Goal: Information Seeking & Learning: Check status

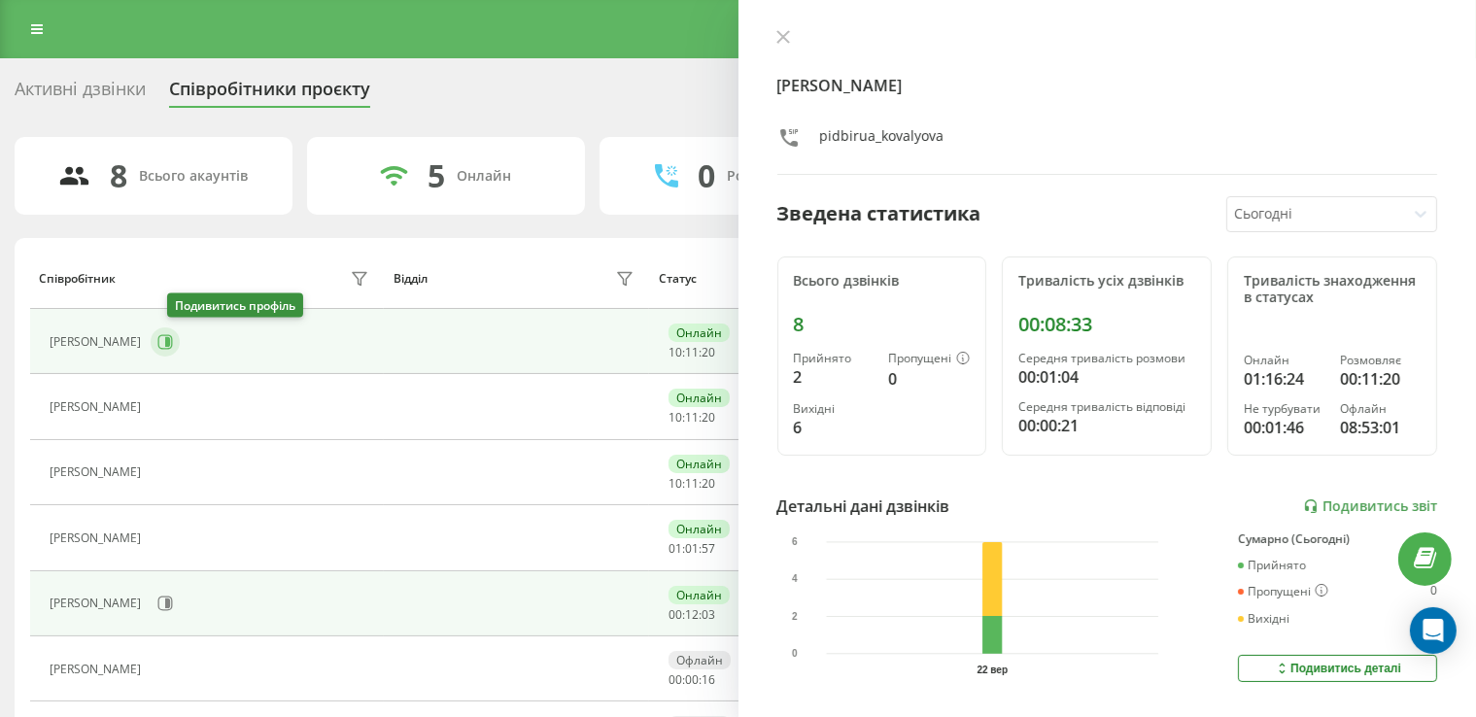
click at [173, 341] on icon at bounding box center [165, 342] width 16 height 16
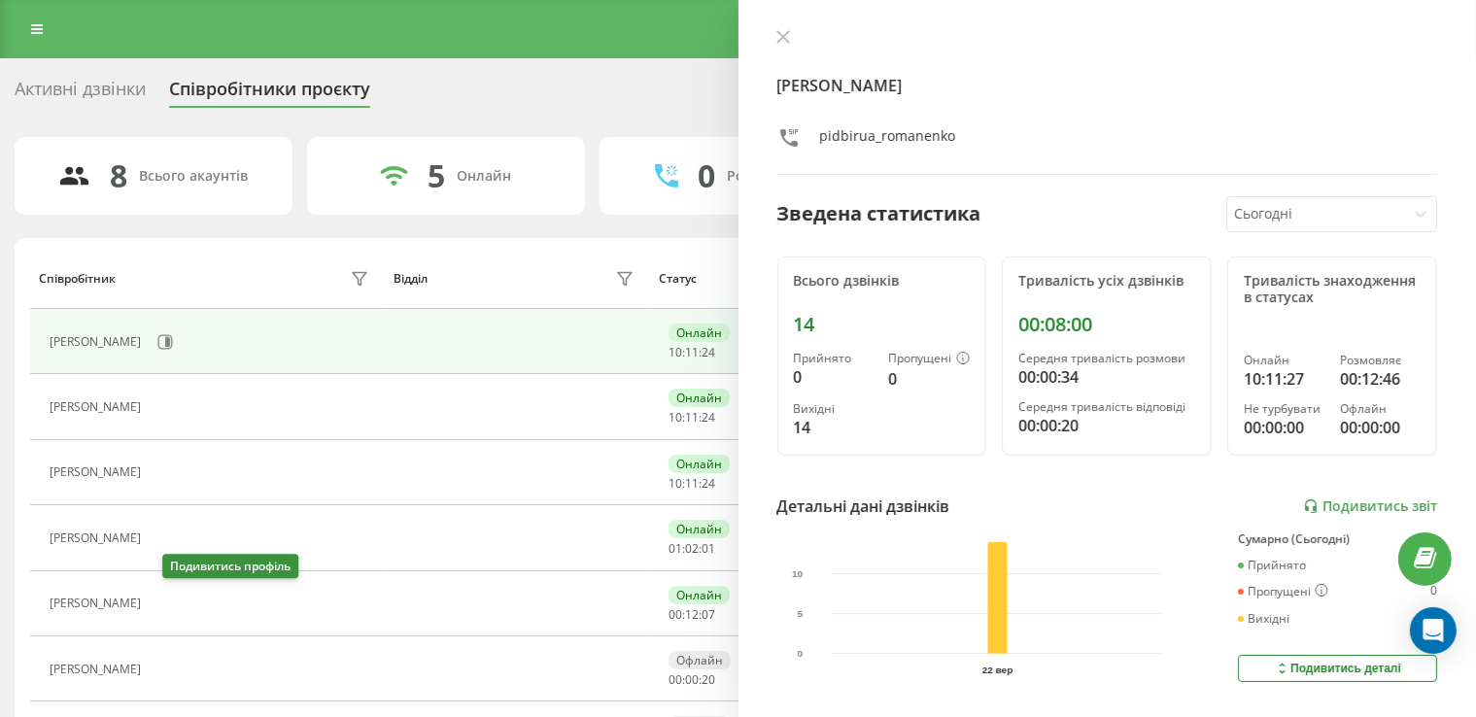
click at [170, 600] on icon at bounding box center [163, 604] width 16 height 16
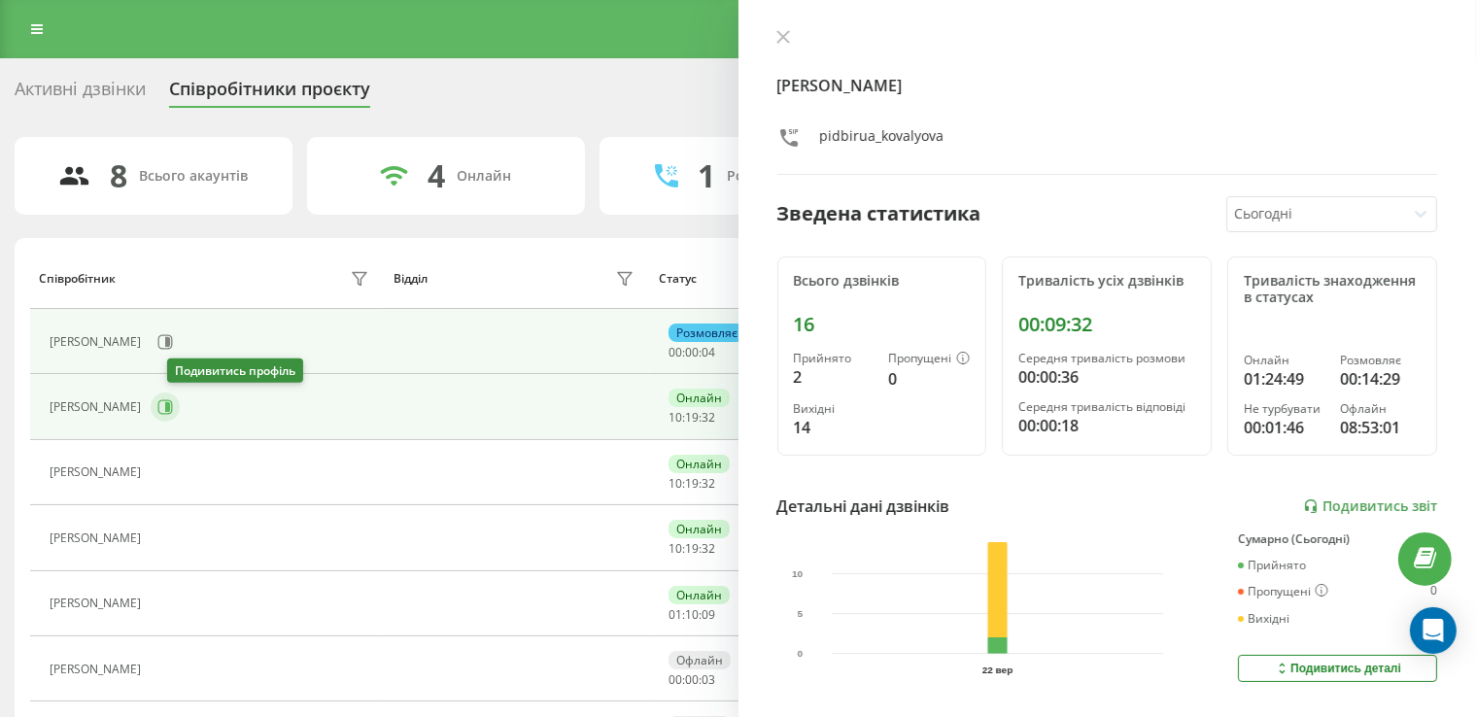
click at [173, 401] on icon at bounding box center [165, 407] width 16 height 16
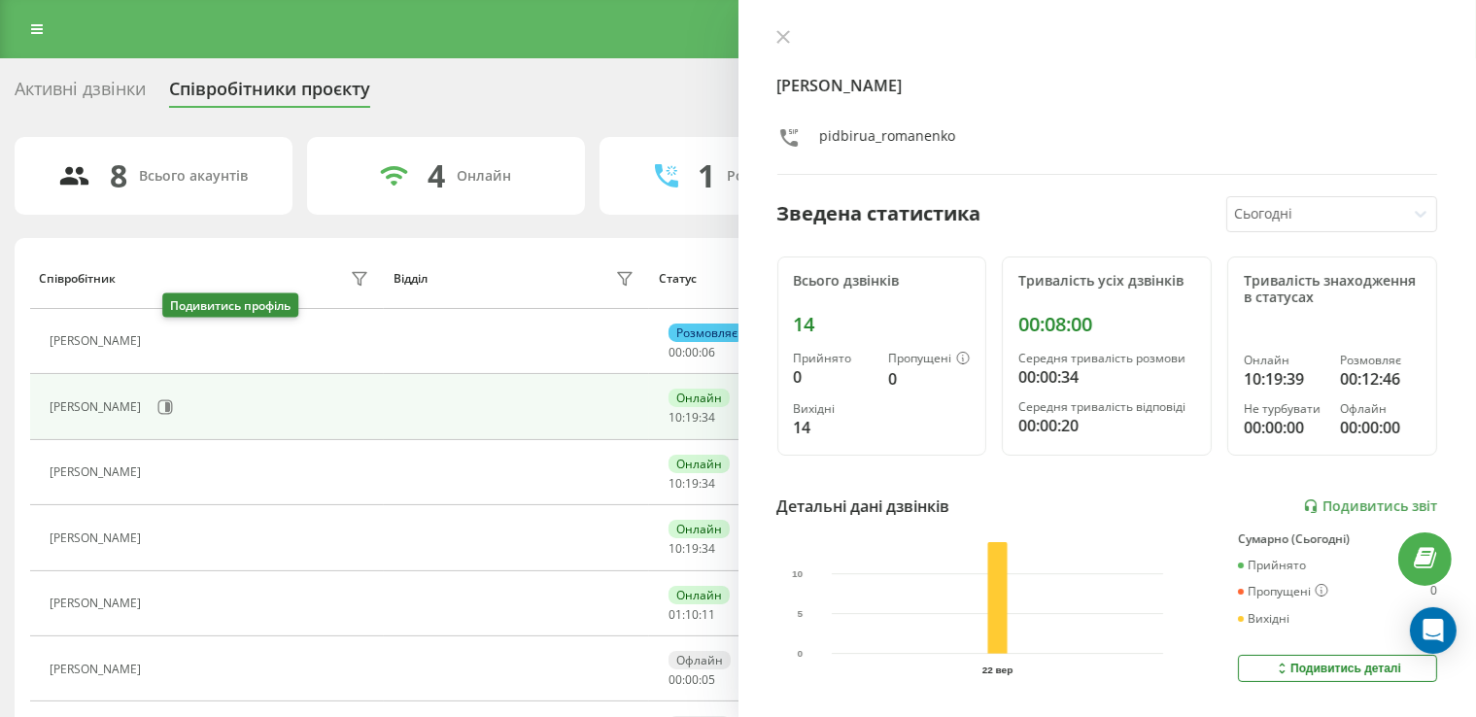
click at [174, 336] on button at bounding box center [162, 343] width 23 height 27
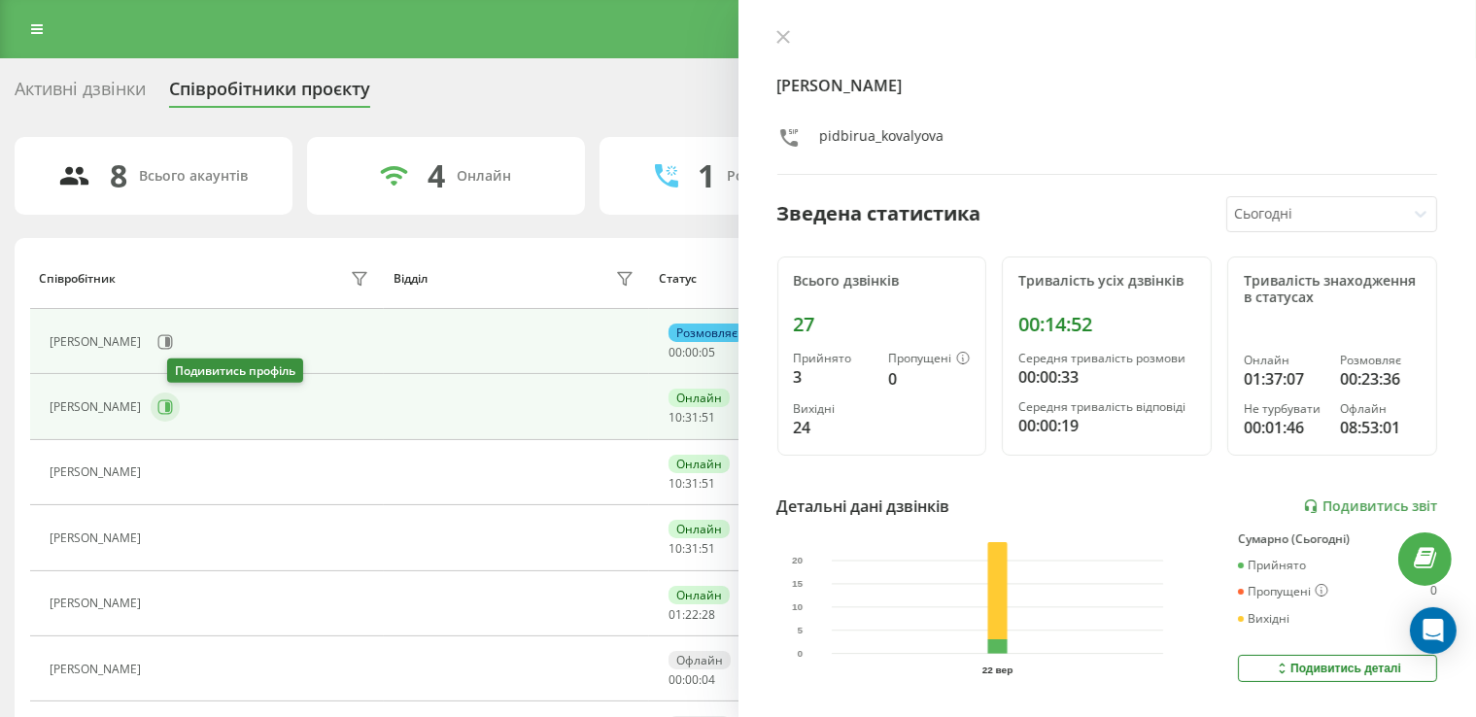
click at [173, 403] on icon at bounding box center [165, 407] width 16 height 16
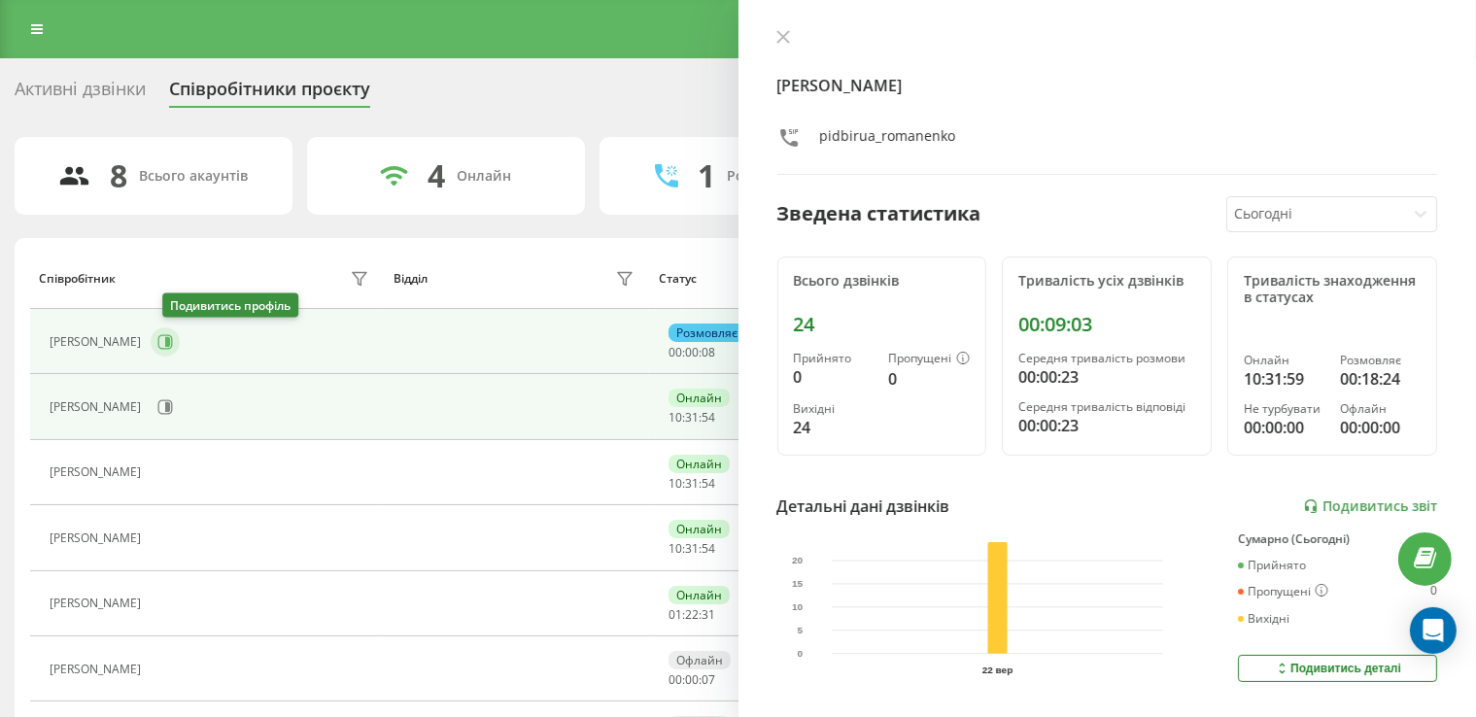
click at [173, 334] on icon at bounding box center [165, 342] width 16 height 16
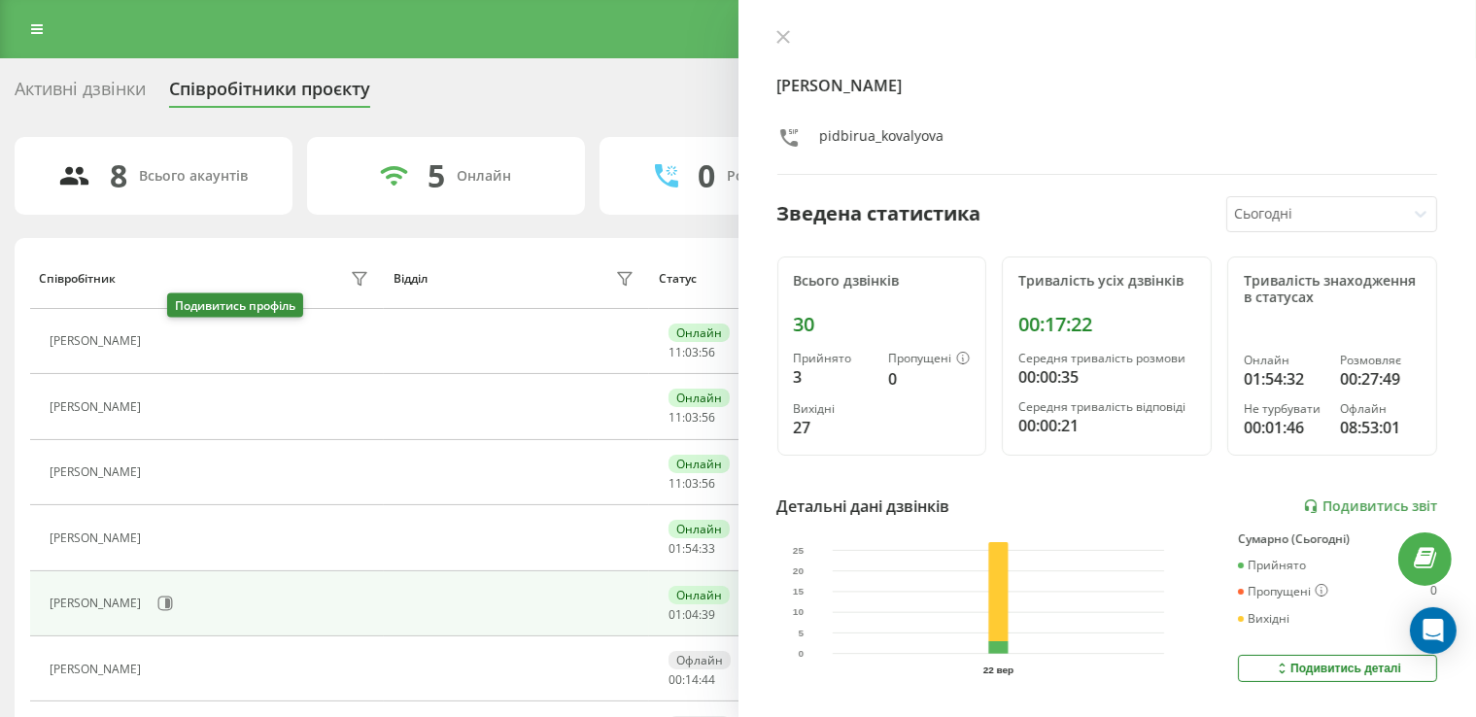
click at [174, 337] on button at bounding box center [162, 343] width 23 height 27
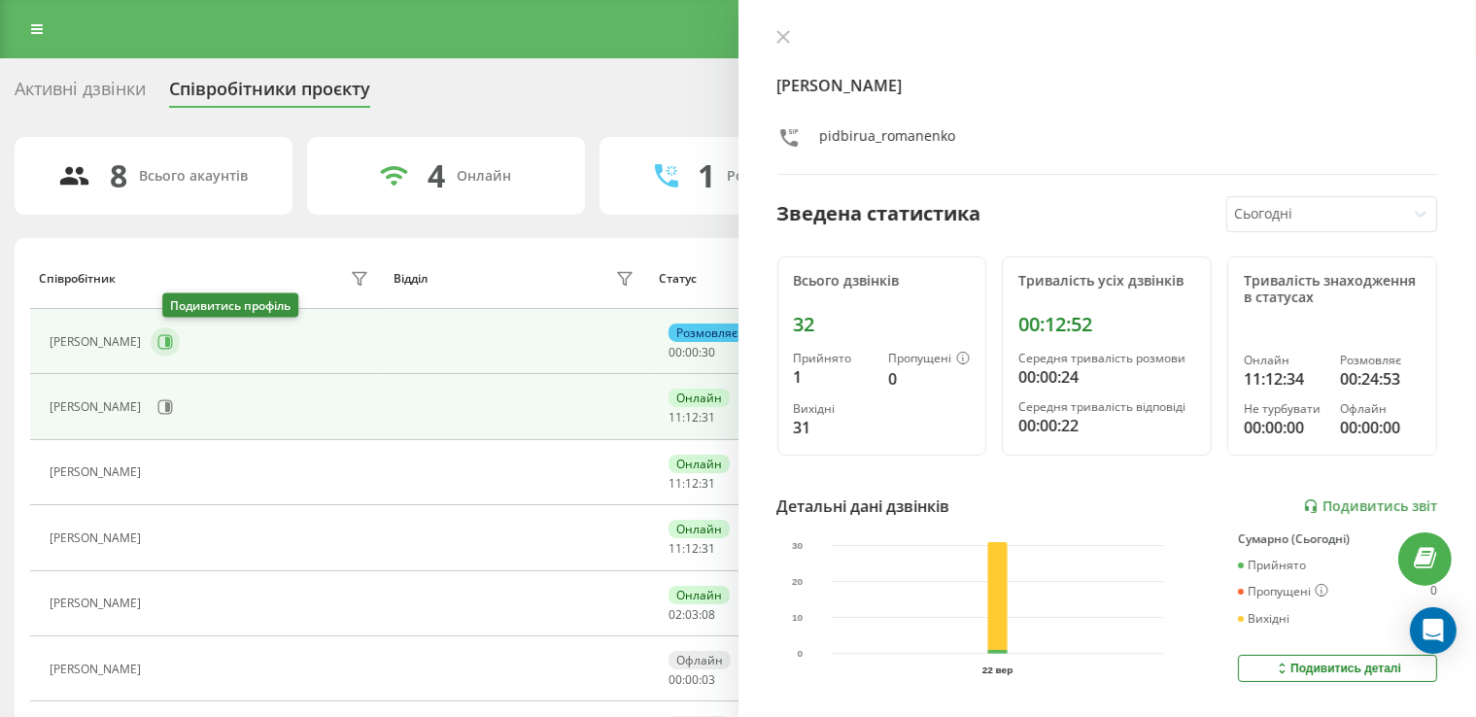
click at [169, 334] on icon at bounding box center [165, 342] width 16 height 16
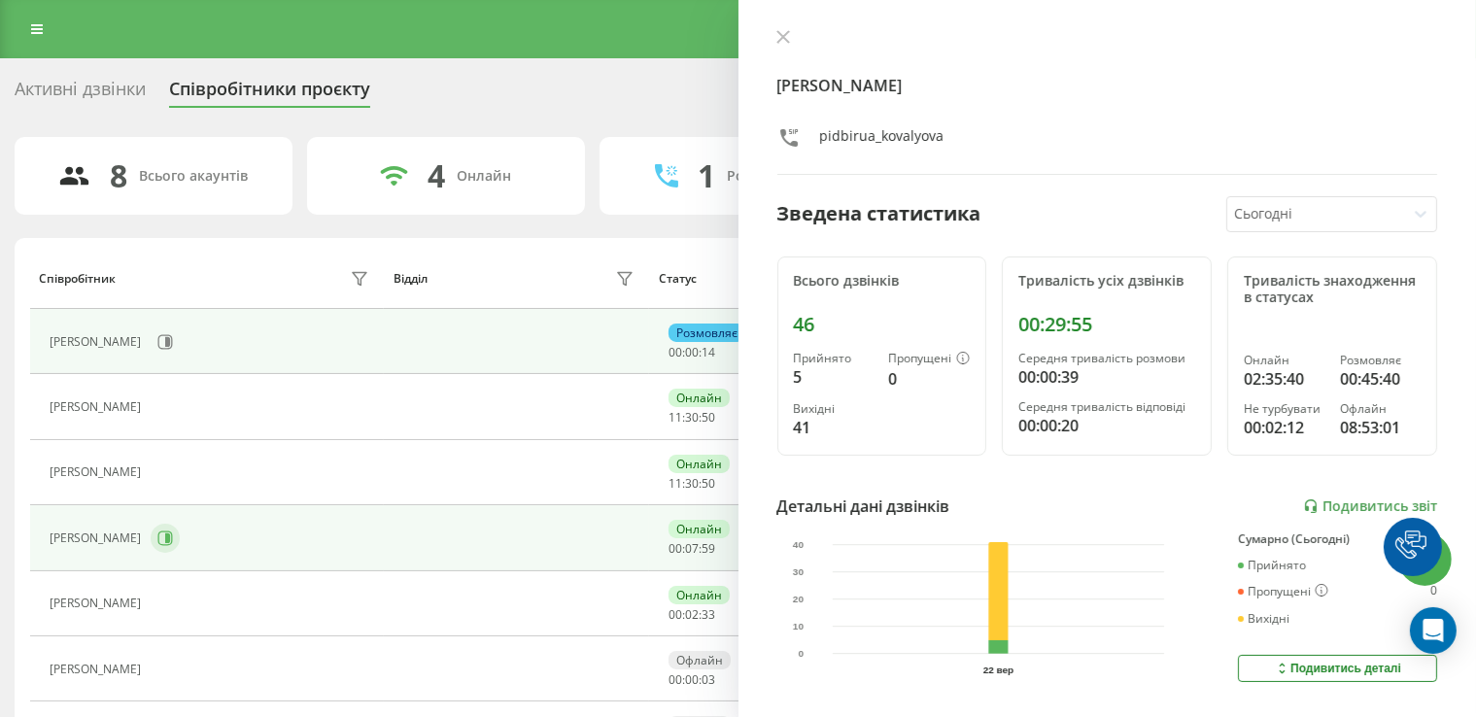
click at [173, 531] on icon at bounding box center [165, 539] width 16 height 16
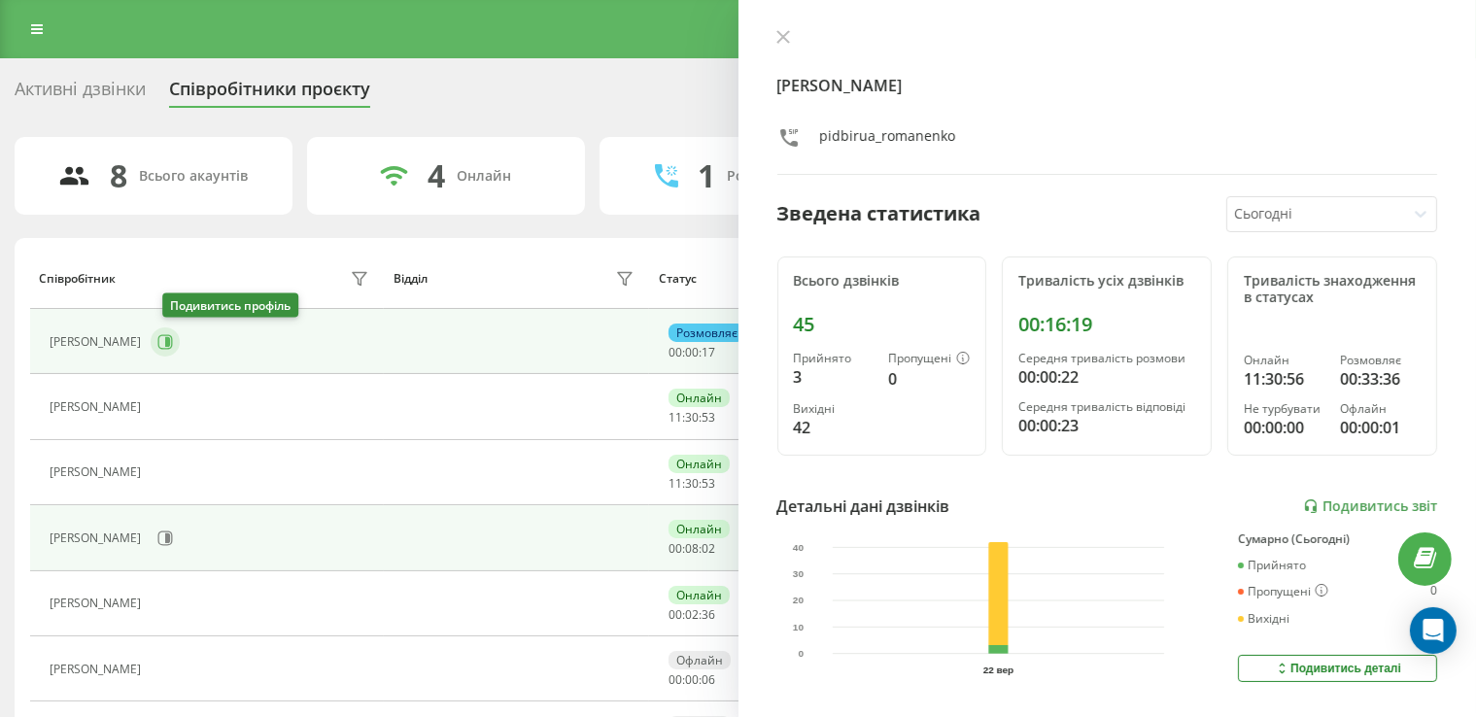
drag, startPoint x: 174, startPoint y: 340, endPoint x: 155, endPoint y: 242, distance: 99.9
click at [173, 340] on icon at bounding box center [165, 342] width 16 height 16
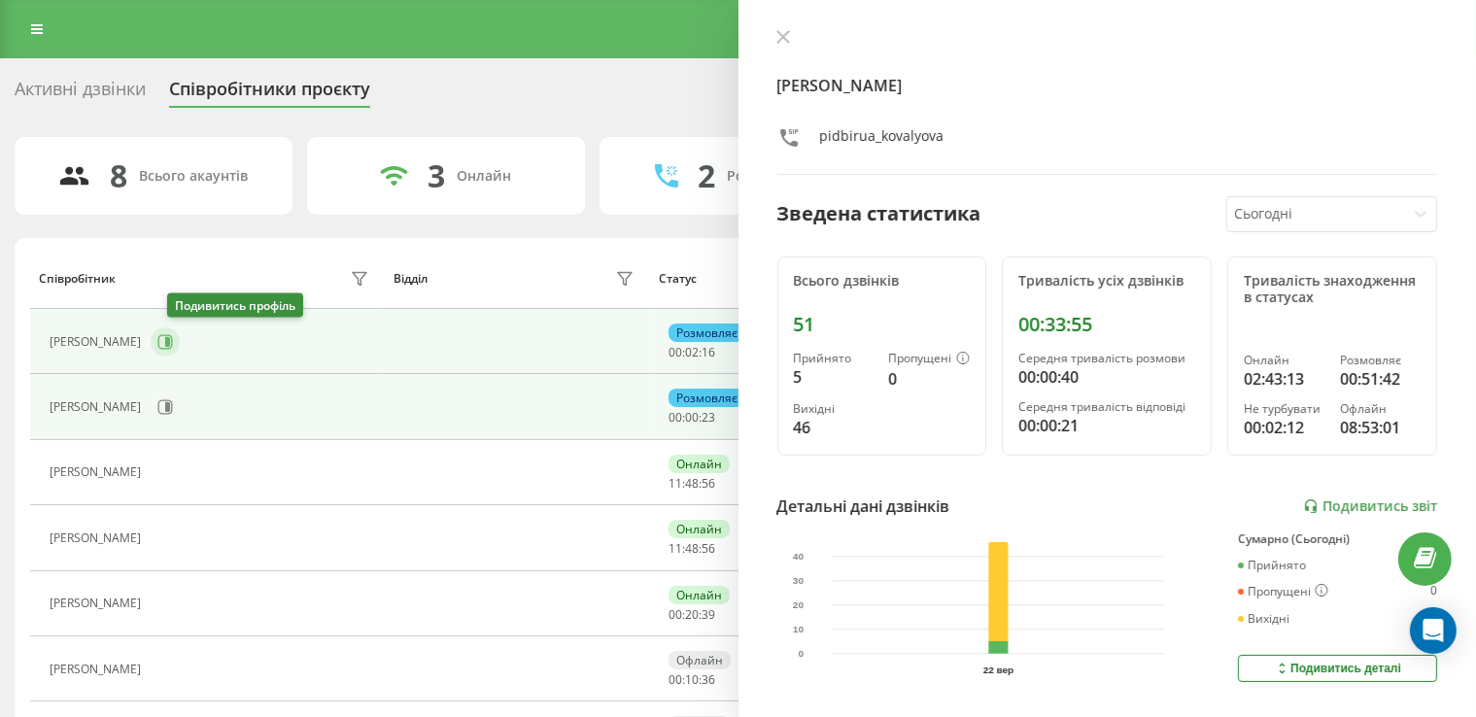
click at [173, 346] on icon at bounding box center [165, 342] width 16 height 16
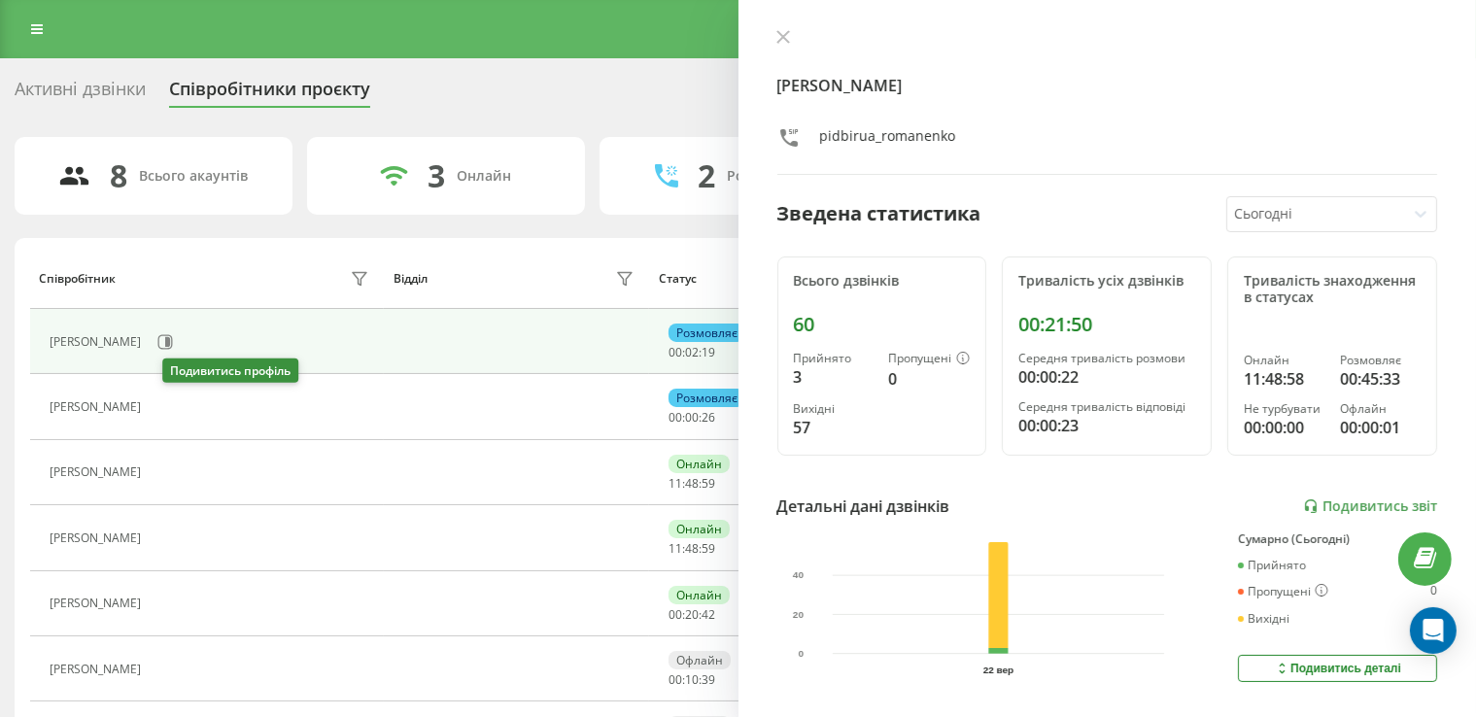
click at [170, 402] on icon at bounding box center [163, 407] width 16 height 16
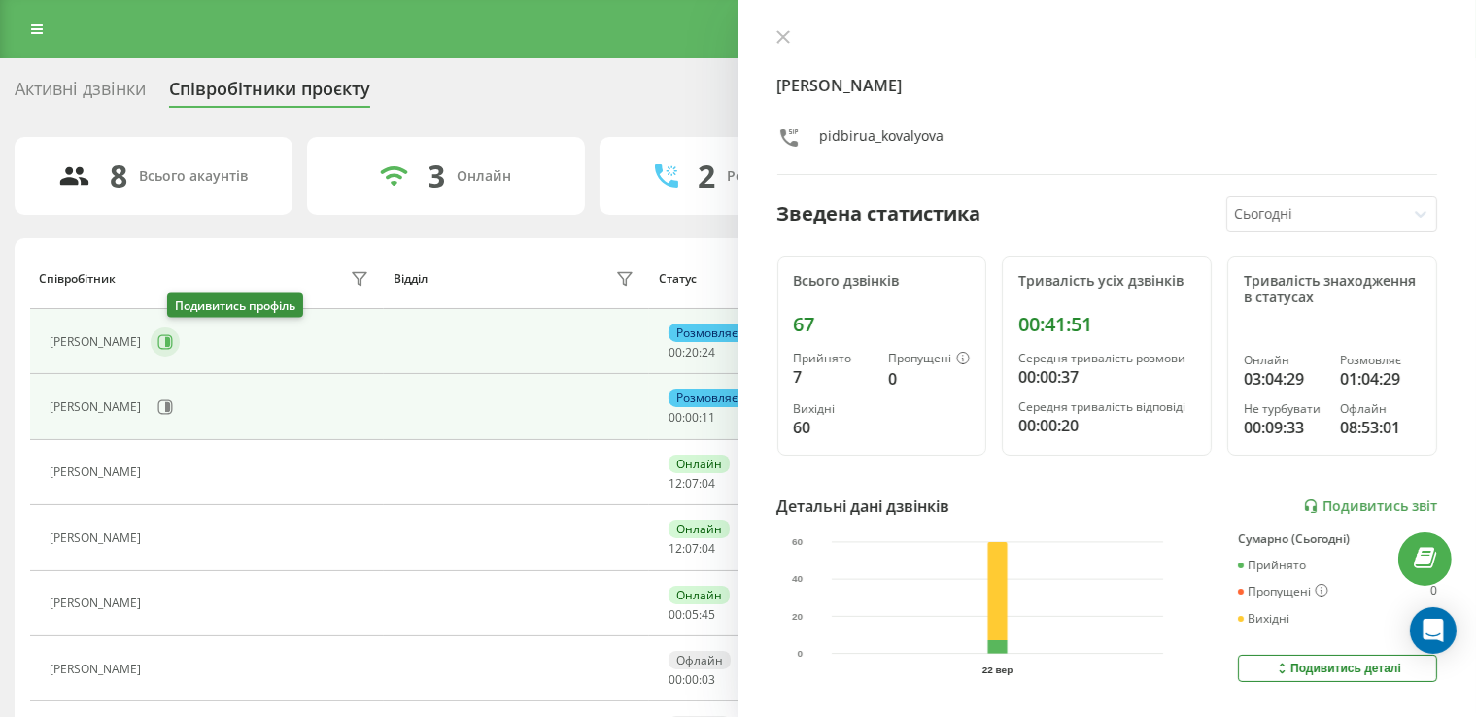
click at [167, 342] on button at bounding box center [165, 341] width 29 height 29
click at [206, 398] on div "[PERSON_NAME]" at bounding box center [212, 407] width 324 height 33
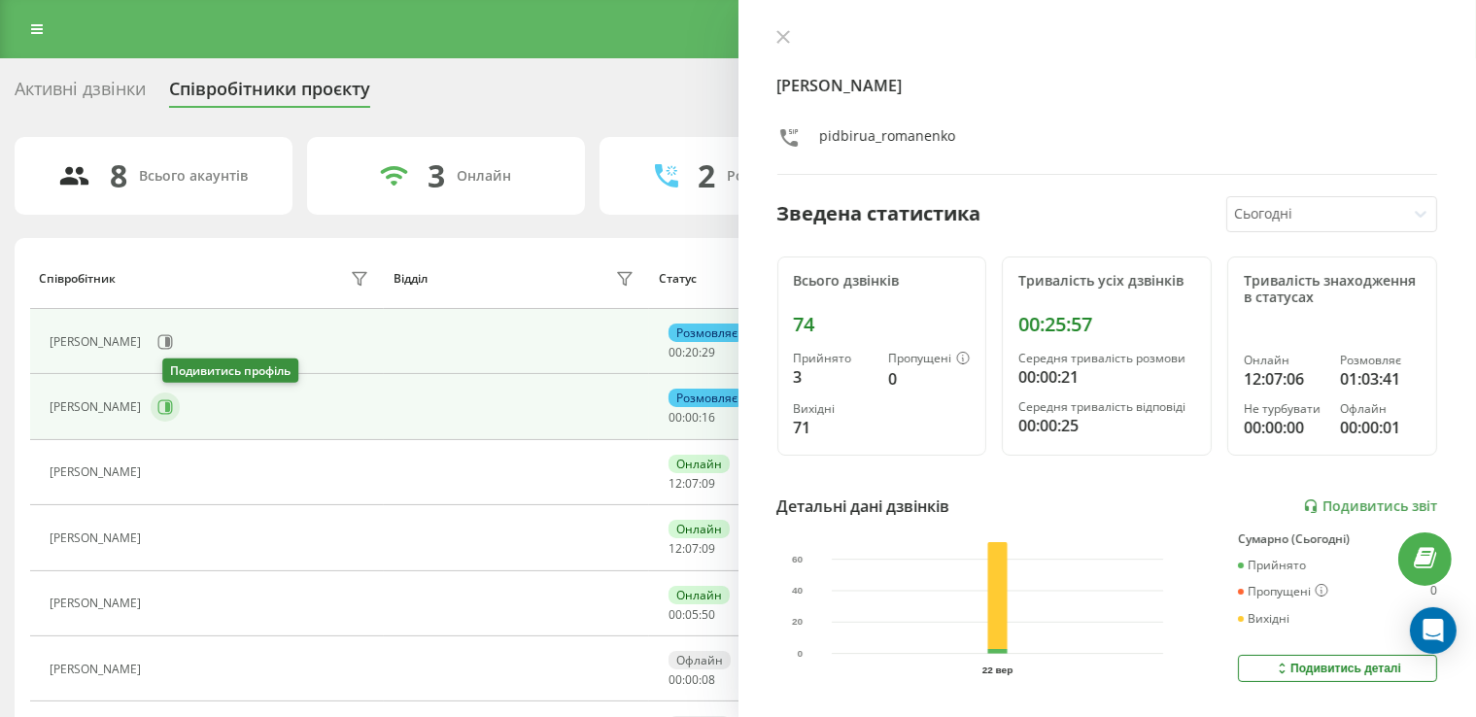
click at [170, 402] on icon at bounding box center [167, 407] width 5 height 10
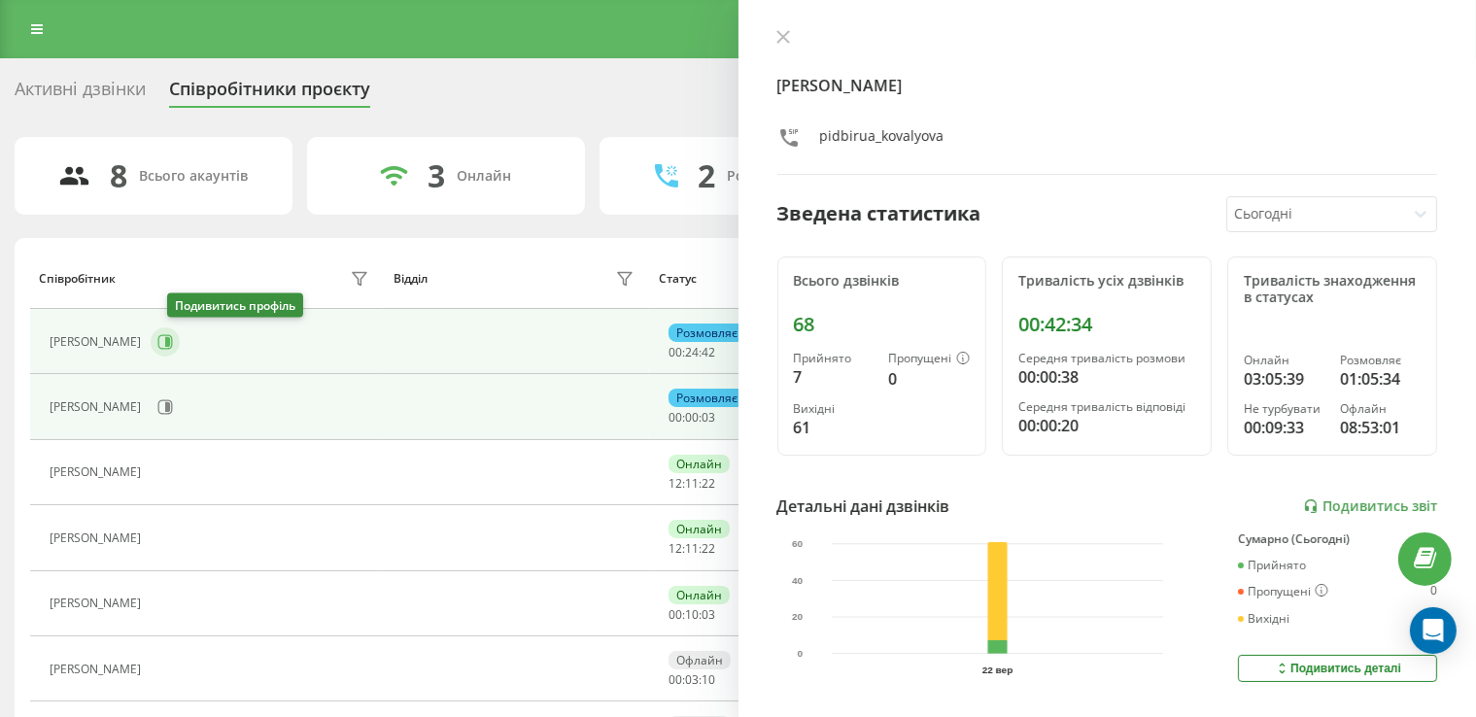
click at [173, 339] on icon at bounding box center [165, 342] width 16 height 16
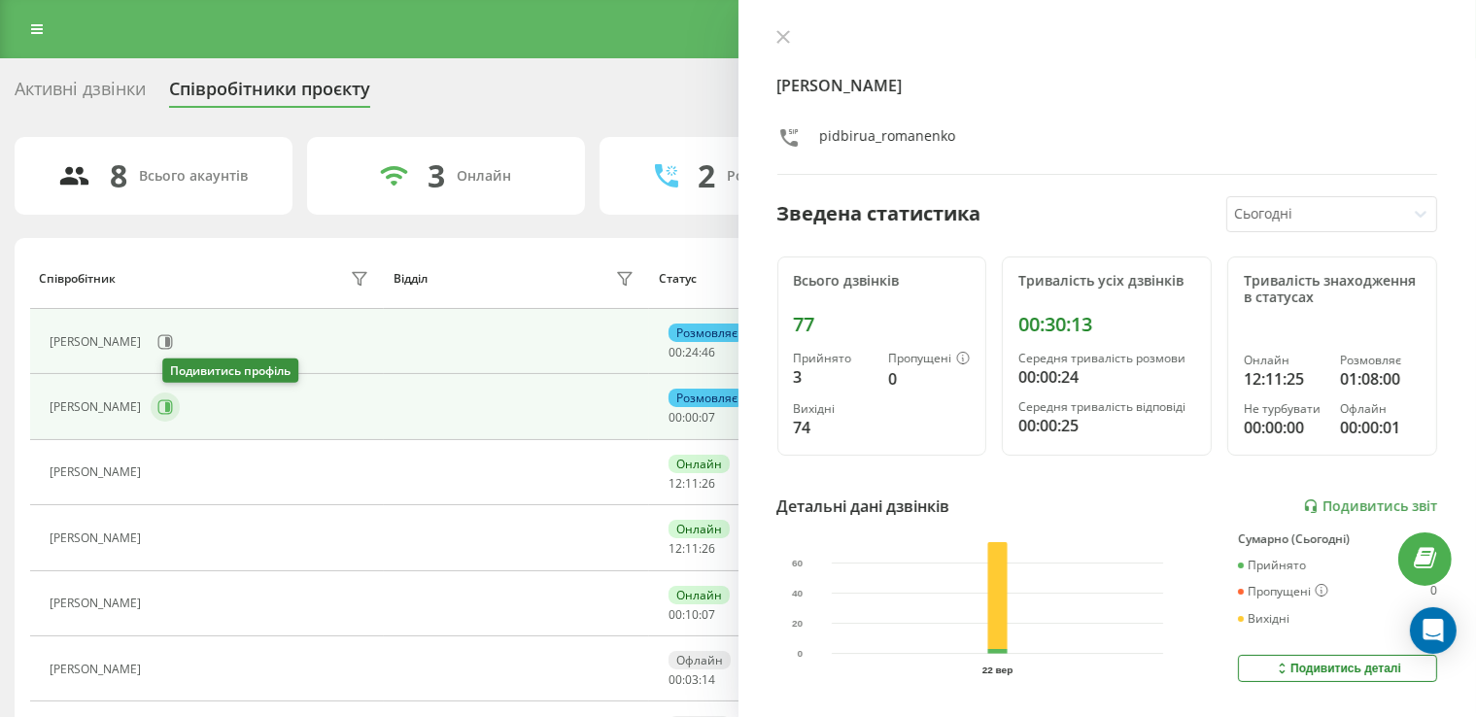
click at [173, 409] on icon at bounding box center [165, 407] width 16 height 16
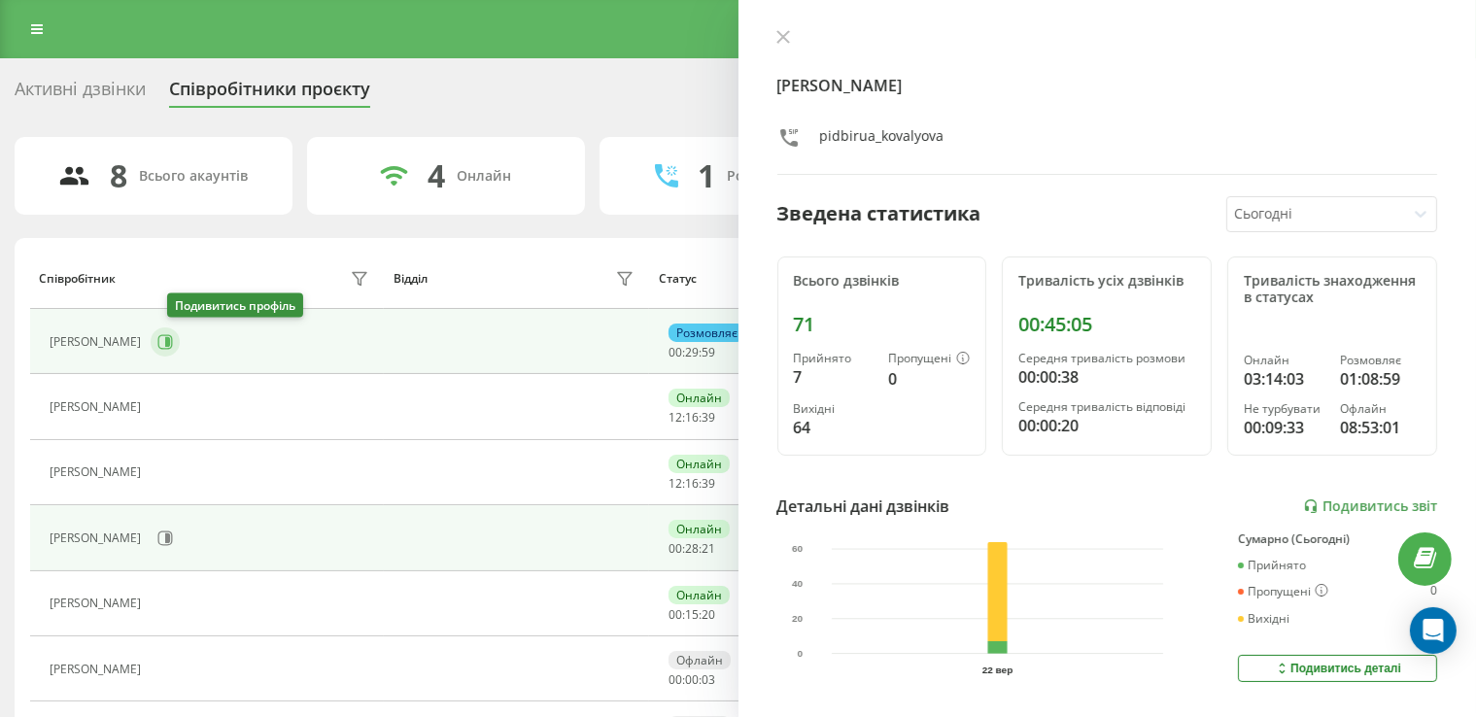
click at [173, 334] on icon at bounding box center [165, 341] width 15 height 15
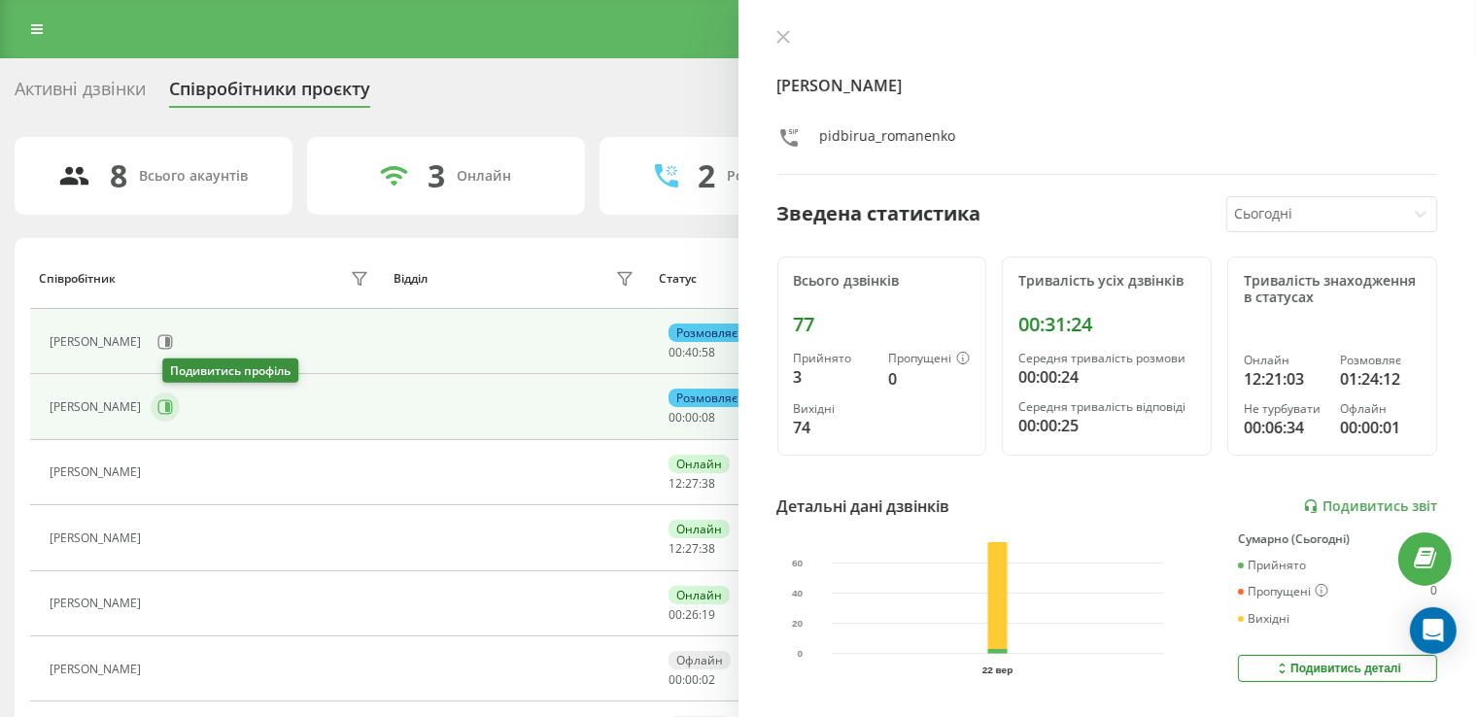
click at [172, 404] on icon at bounding box center [165, 407] width 16 height 16
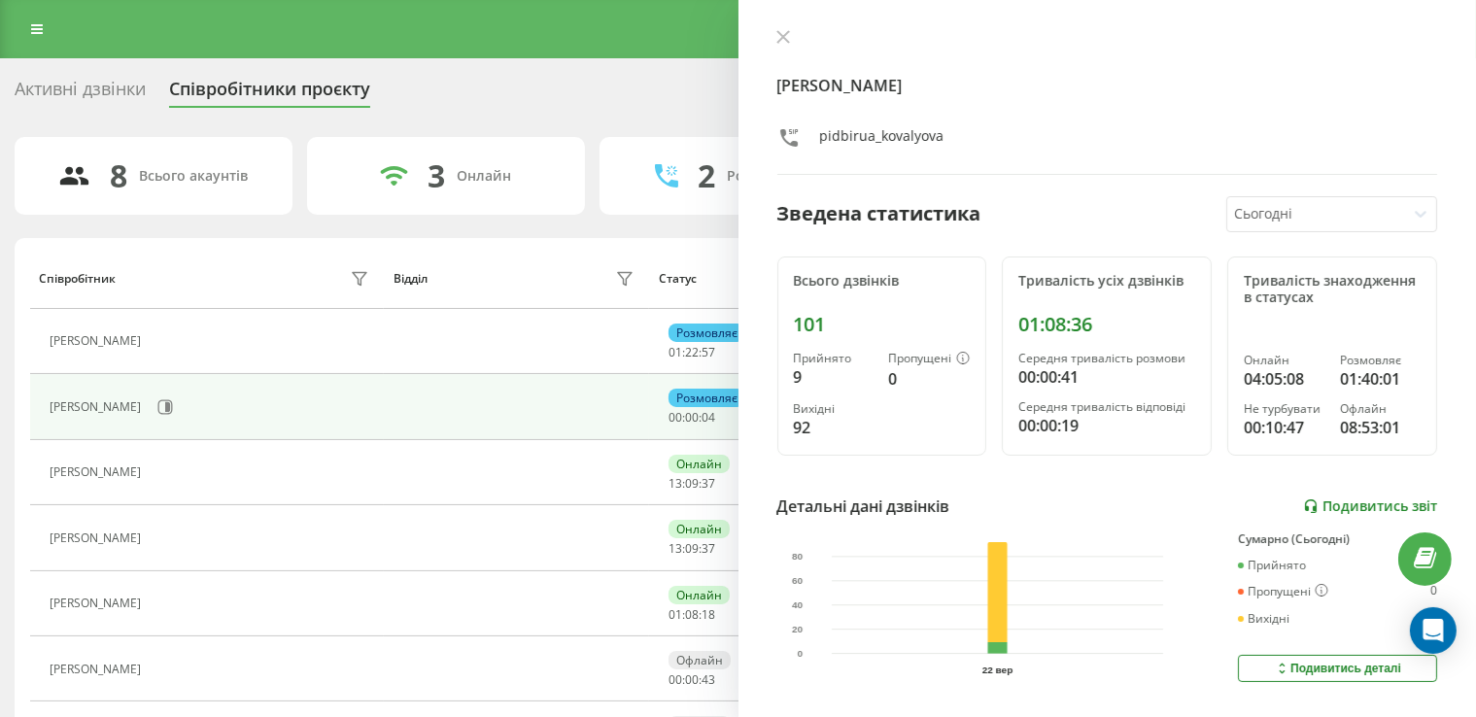
click at [1329, 509] on link "Подивитись звіт" at bounding box center [1370, 507] width 134 height 17
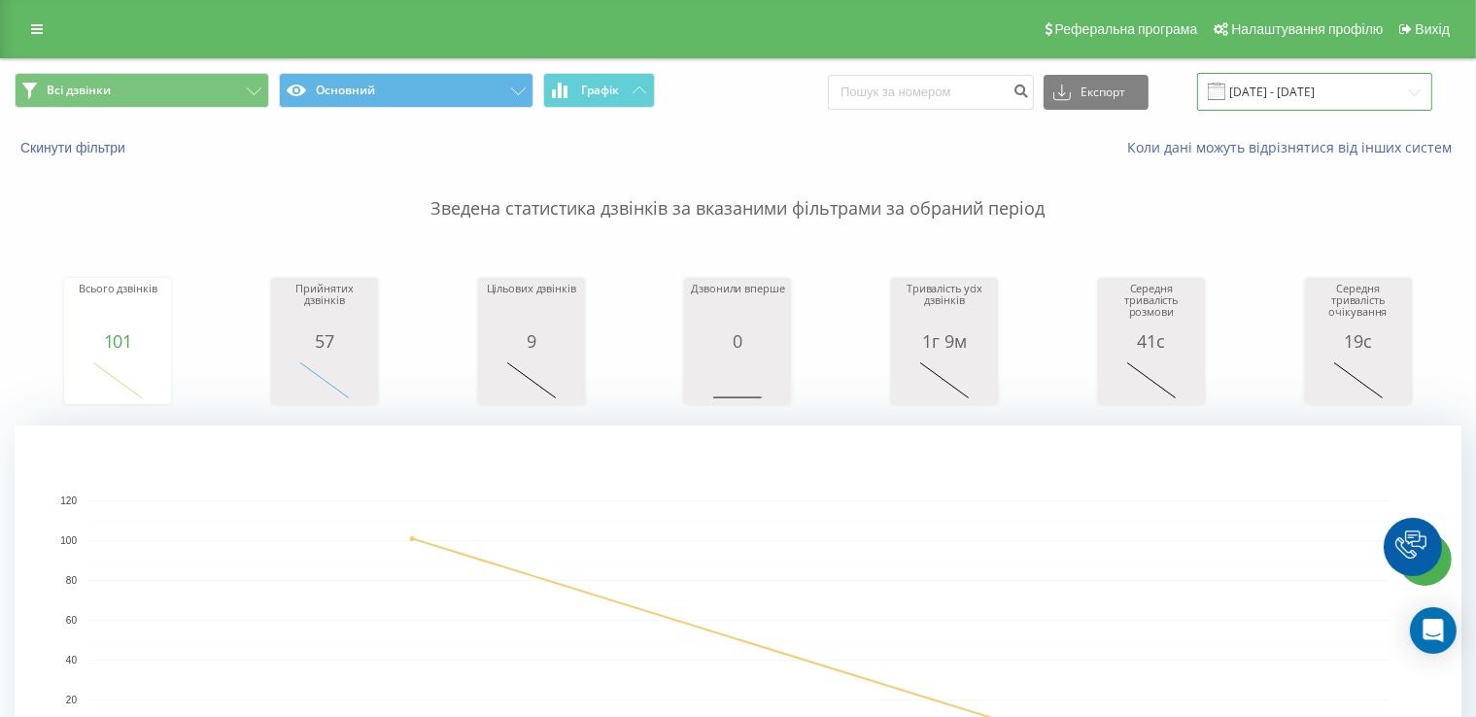
click at [1307, 92] on input "[DATE] - [DATE]" at bounding box center [1314, 92] width 235 height 38
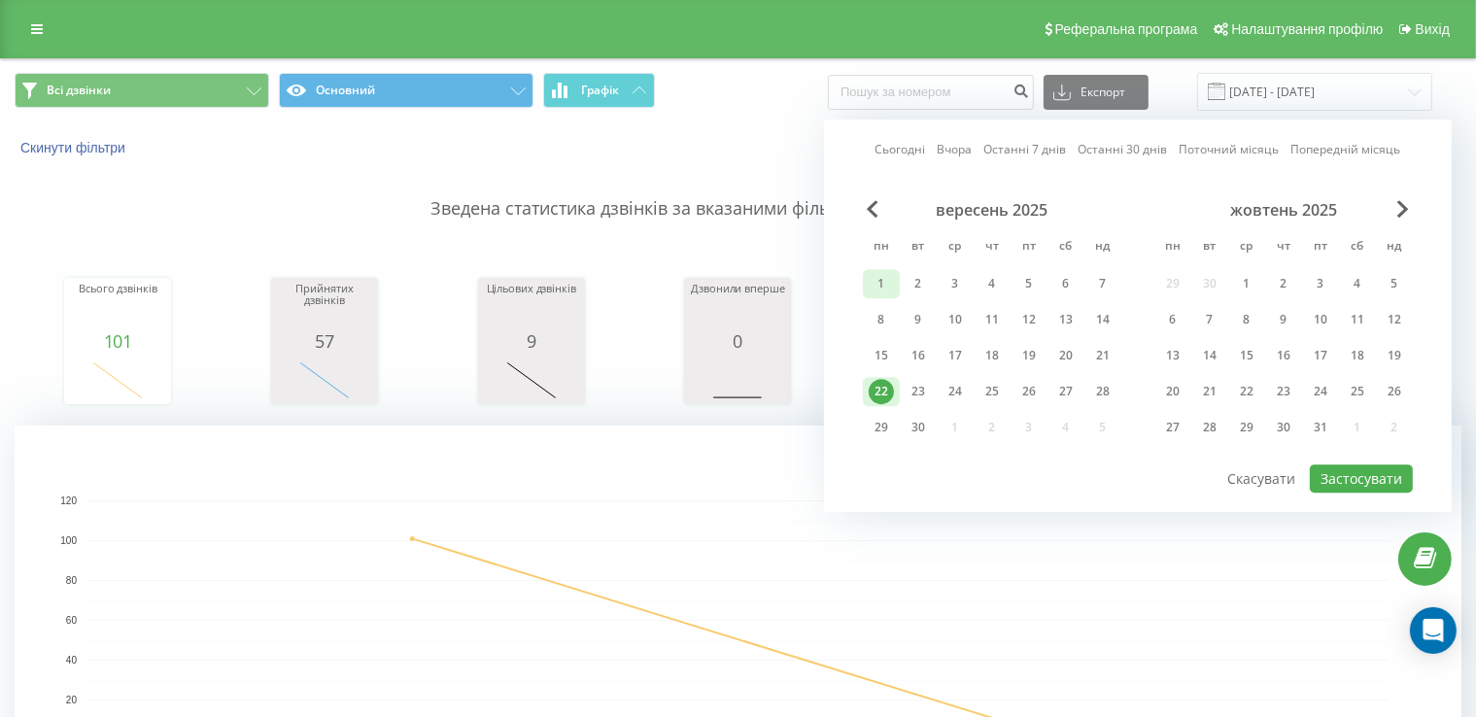
click at [876, 285] on div "1" at bounding box center [881, 283] width 25 height 25
click at [883, 390] on div "22" at bounding box center [881, 391] width 25 height 25
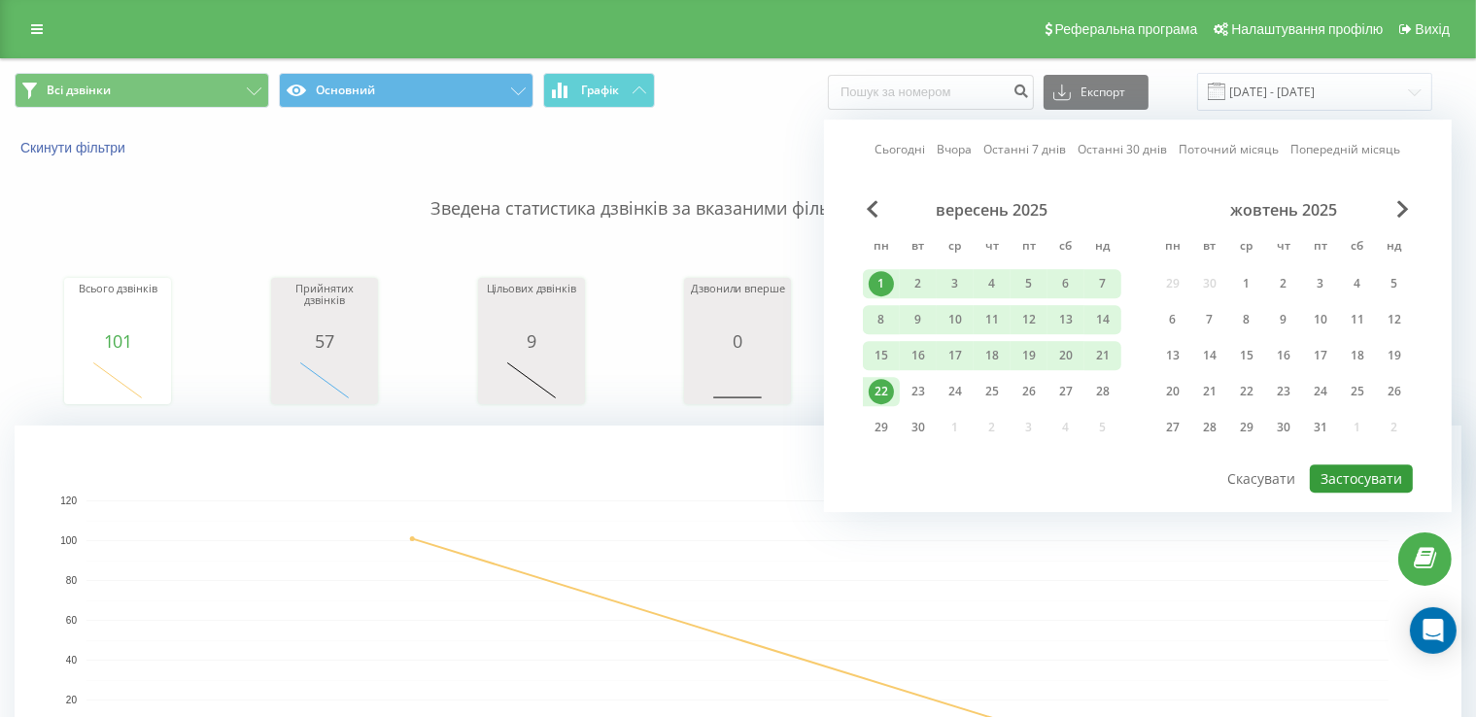
click at [1326, 480] on button "Застосувати" at bounding box center [1361, 479] width 103 height 28
type input "01.09.2025 - 22.09.2025"
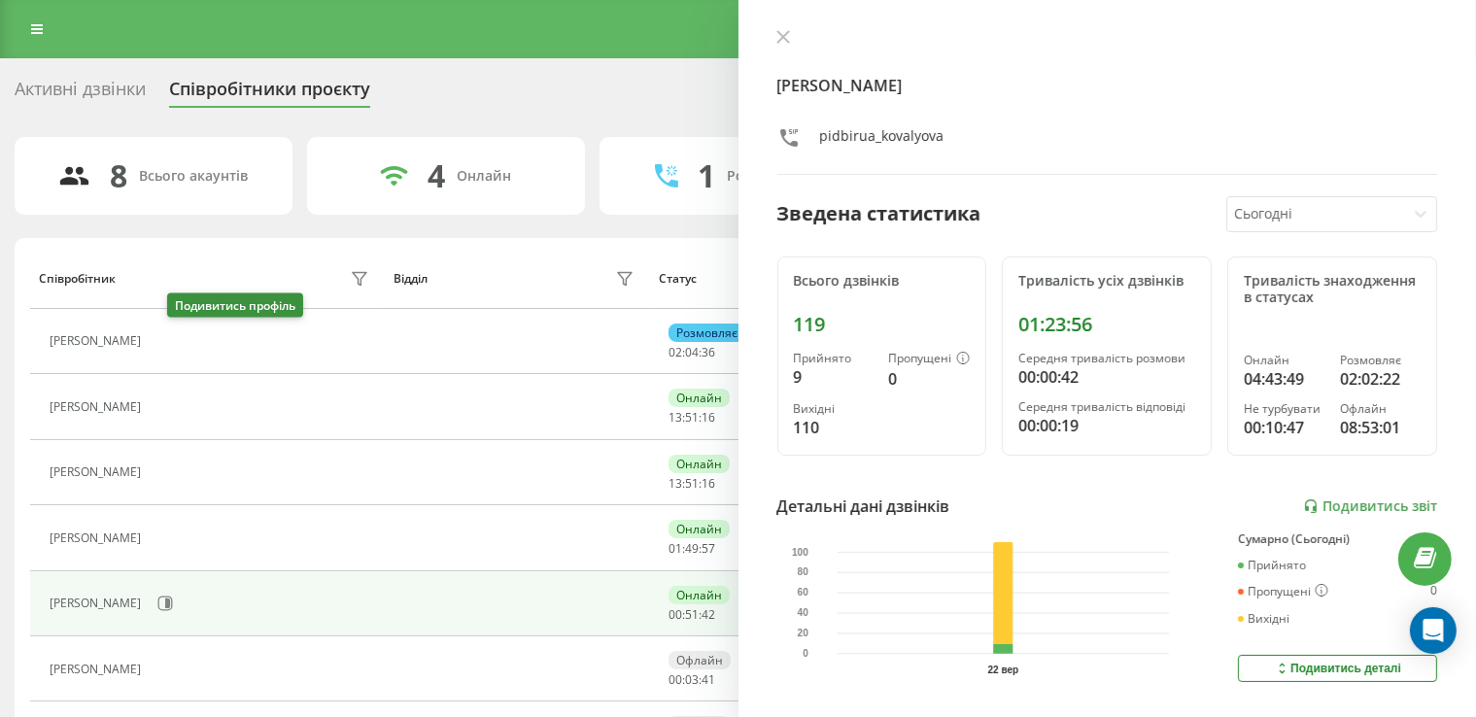
click at [170, 339] on icon at bounding box center [163, 342] width 16 height 16
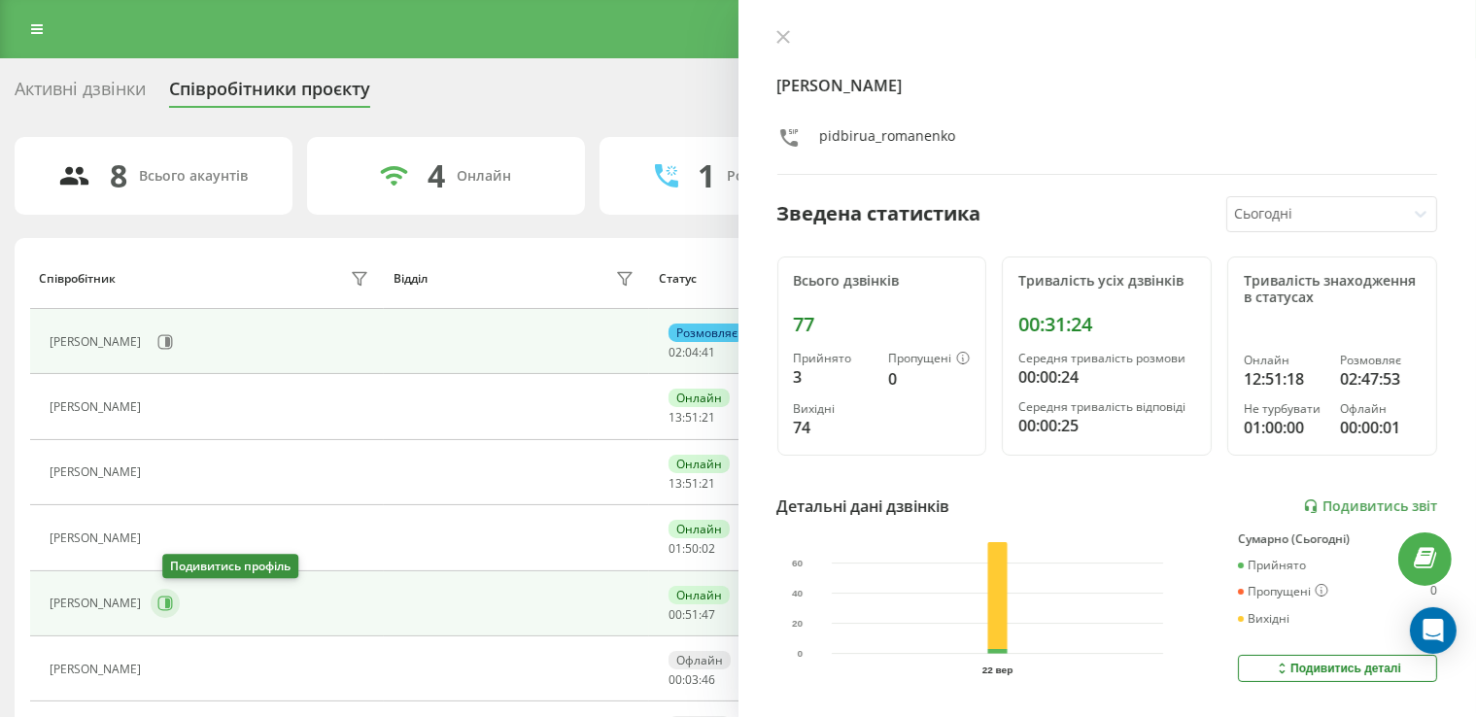
click at [173, 600] on icon at bounding box center [165, 604] width 16 height 16
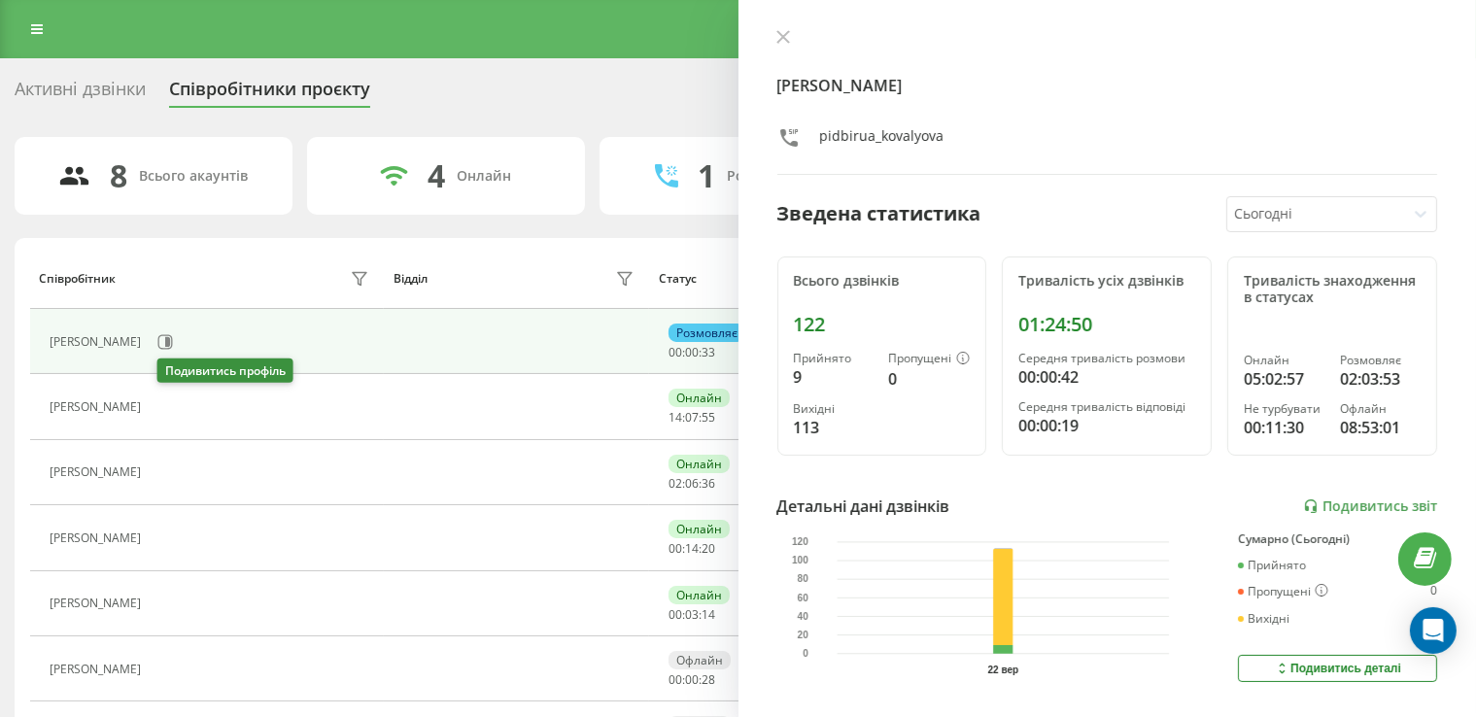
click at [170, 406] on icon at bounding box center [163, 407] width 16 height 16
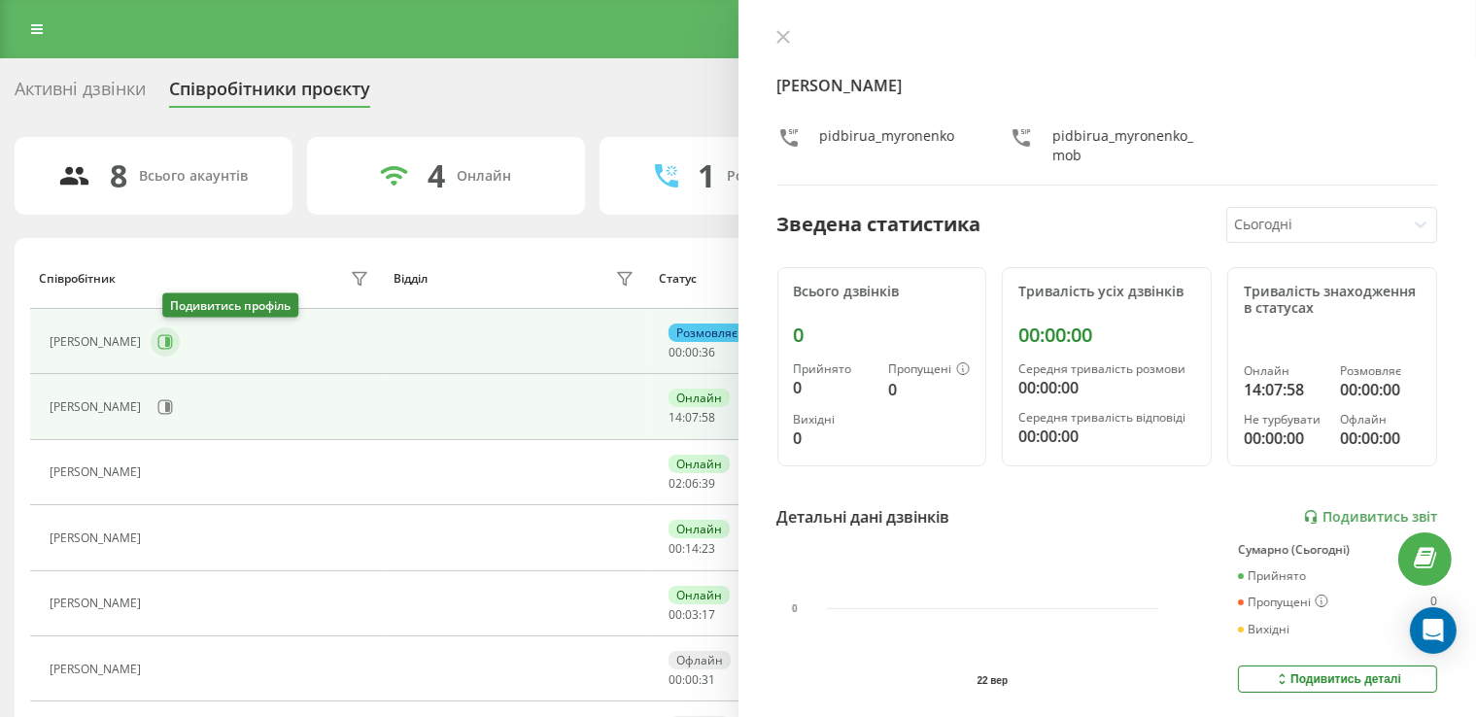
click at [172, 343] on icon at bounding box center [165, 342] width 16 height 16
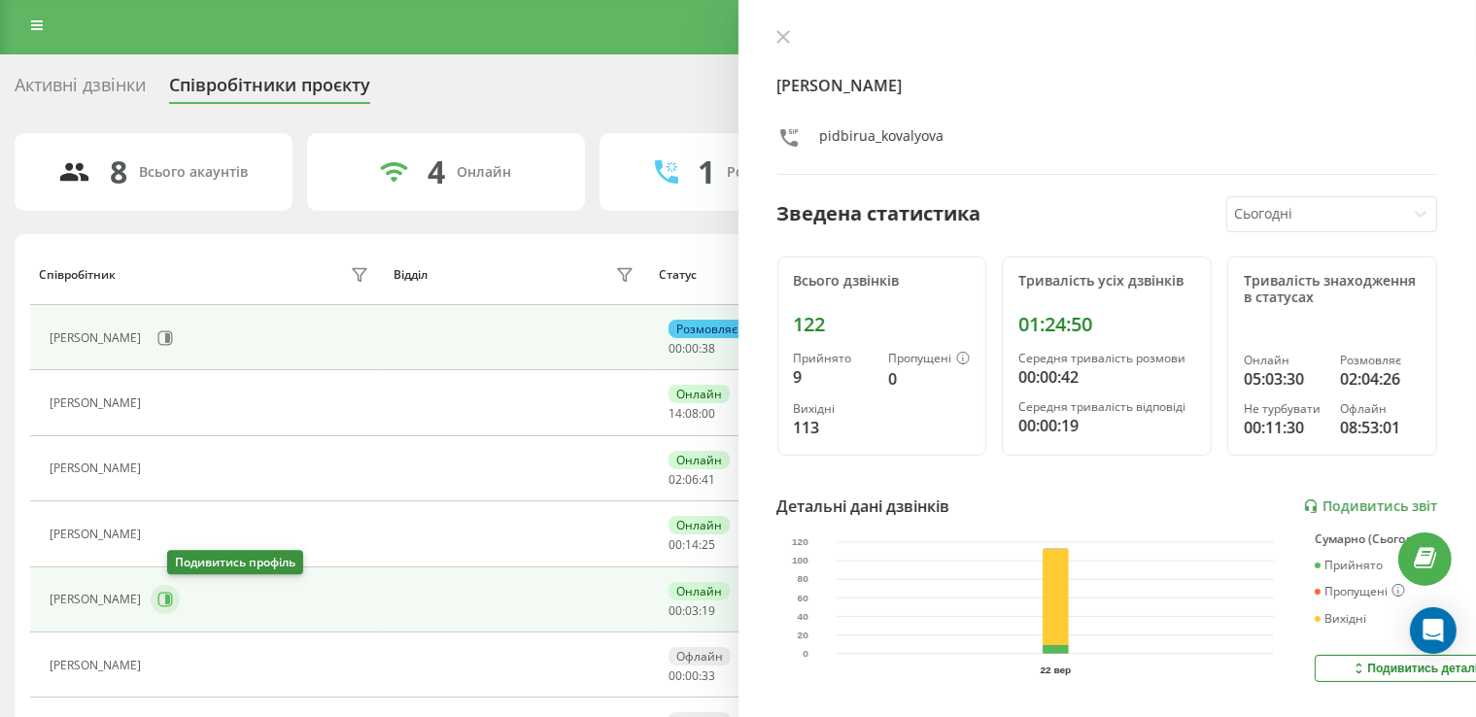
scroll to position [187, 0]
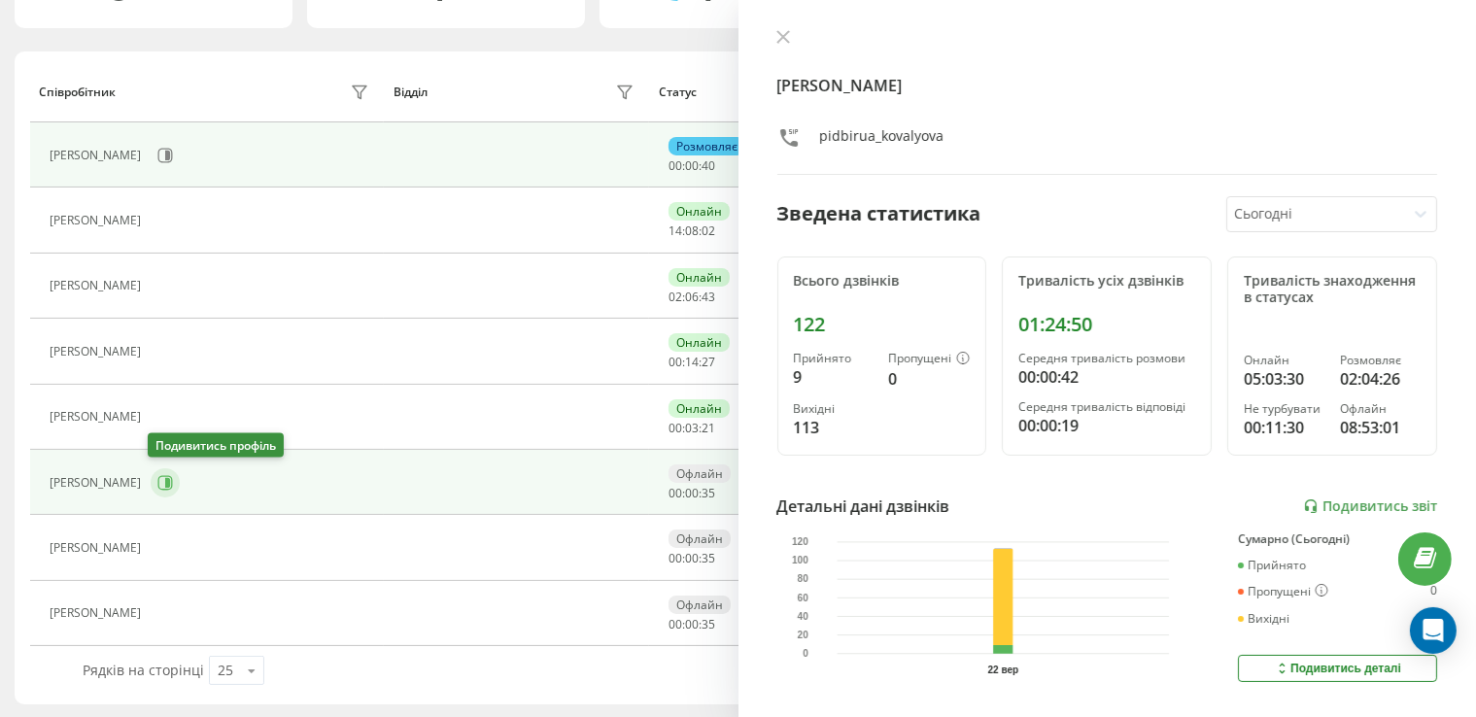
click at [157, 480] on icon at bounding box center [165, 483] width 16 height 16
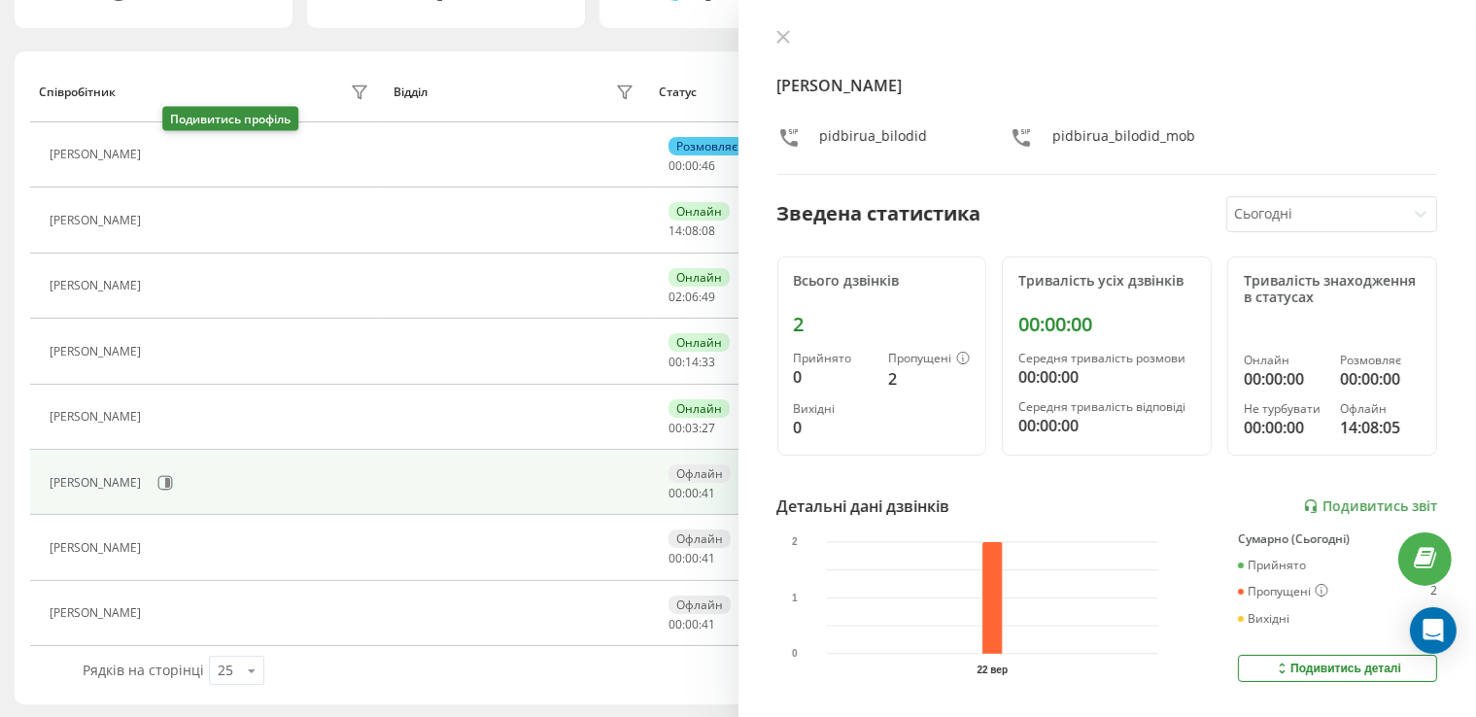
click at [167, 153] on icon at bounding box center [164, 156] width 5 height 10
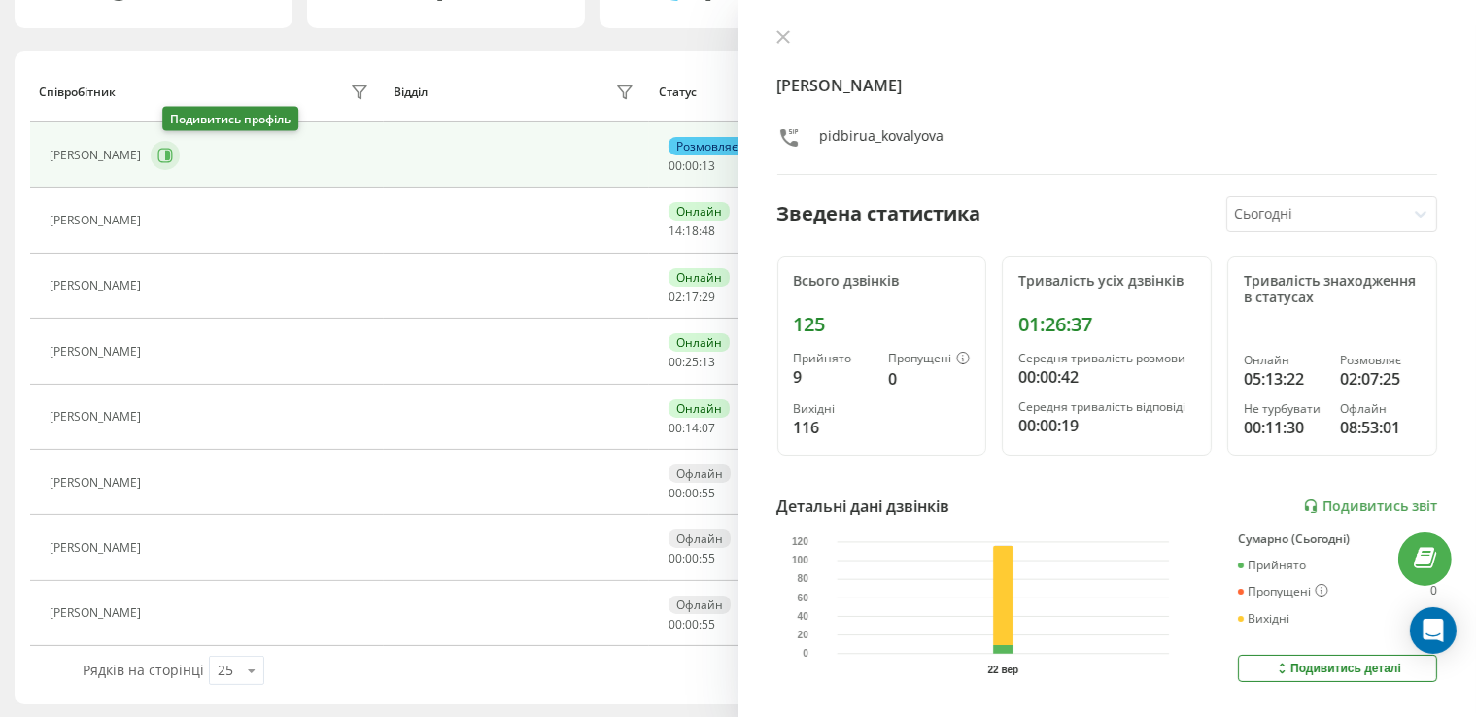
click at [170, 152] on icon at bounding box center [165, 155] width 15 height 15
click at [173, 160] on icon at bounding box center [165, 155] width 15 height 15
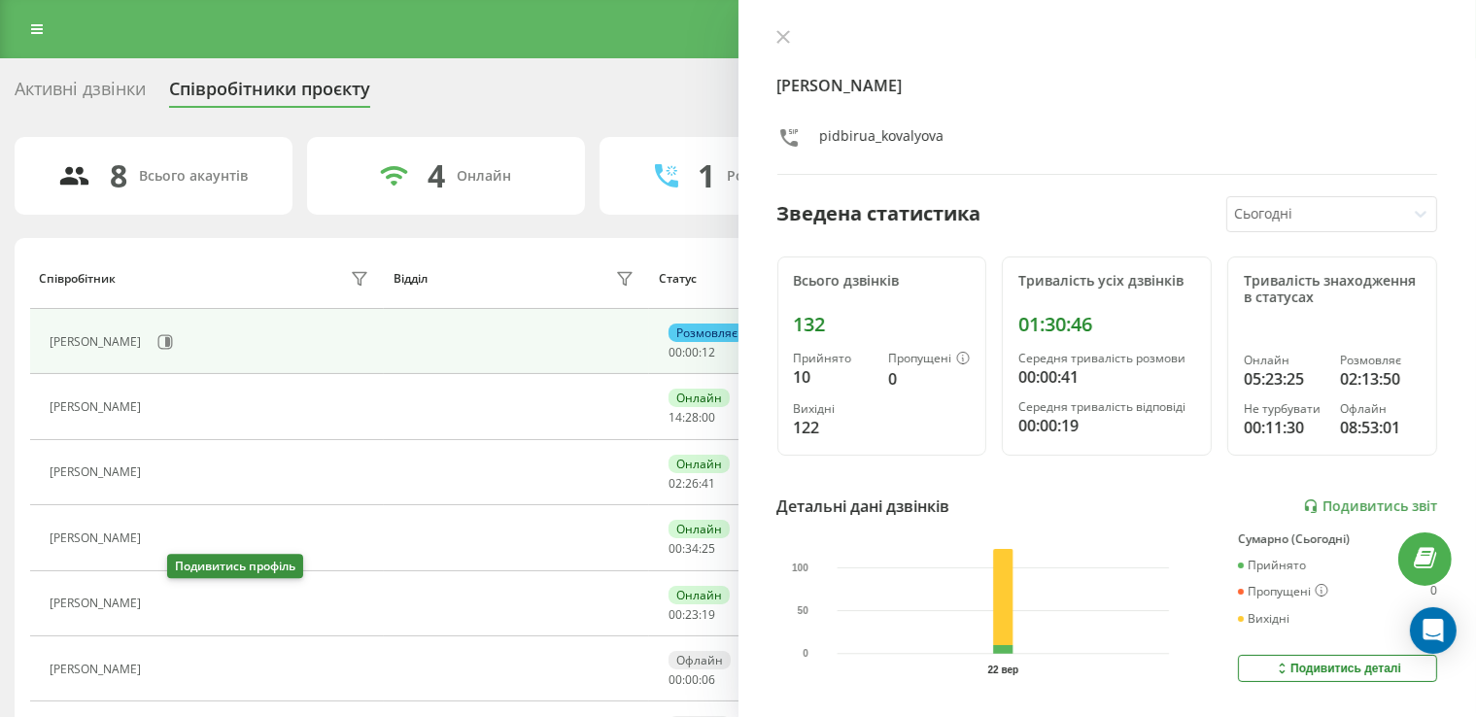
click at [174, 610] on button at bounding box center [162, 605] width 23 height 27
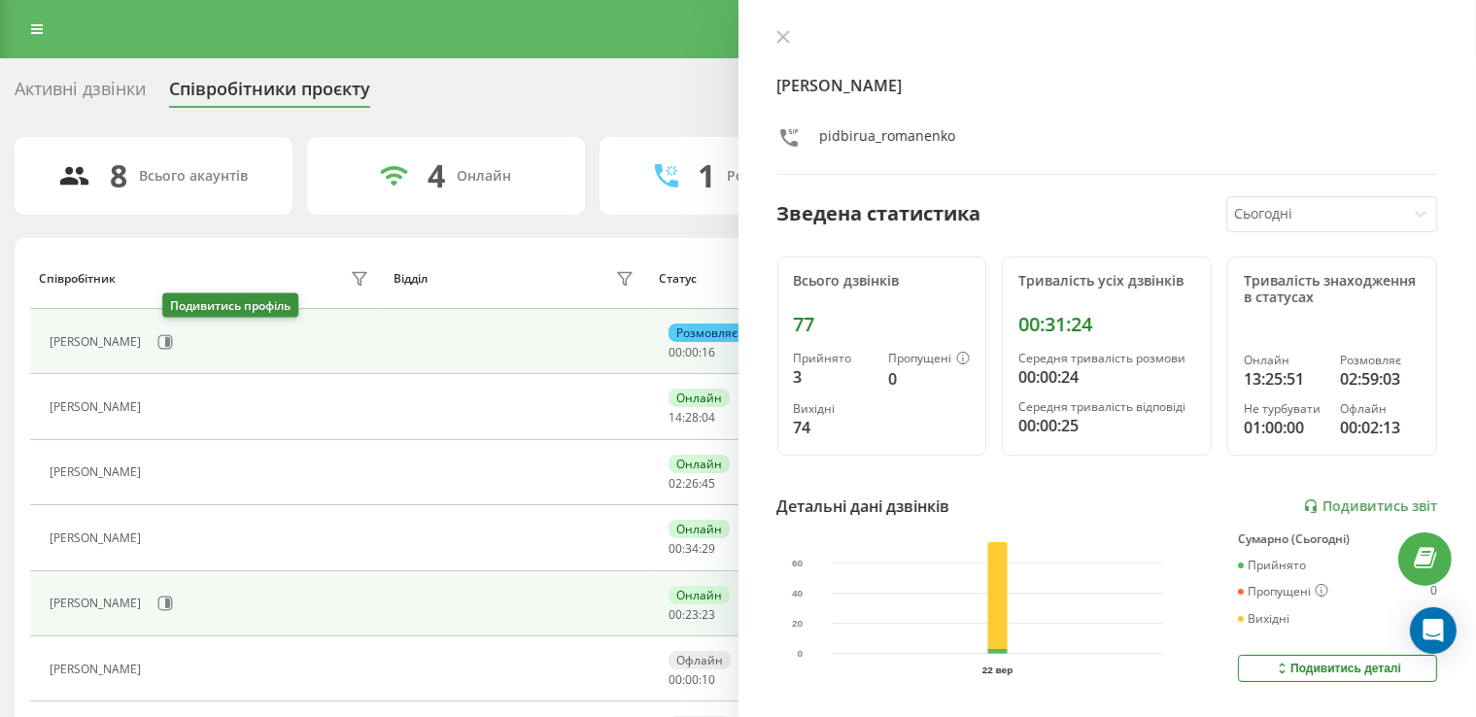
click at [162, 346] on div "[PERSON_NAME]" at bounding box center [212, 342] width 324 height 33
click at [171, 344] on icon at bounding box center [165, 342] width 16 height 16
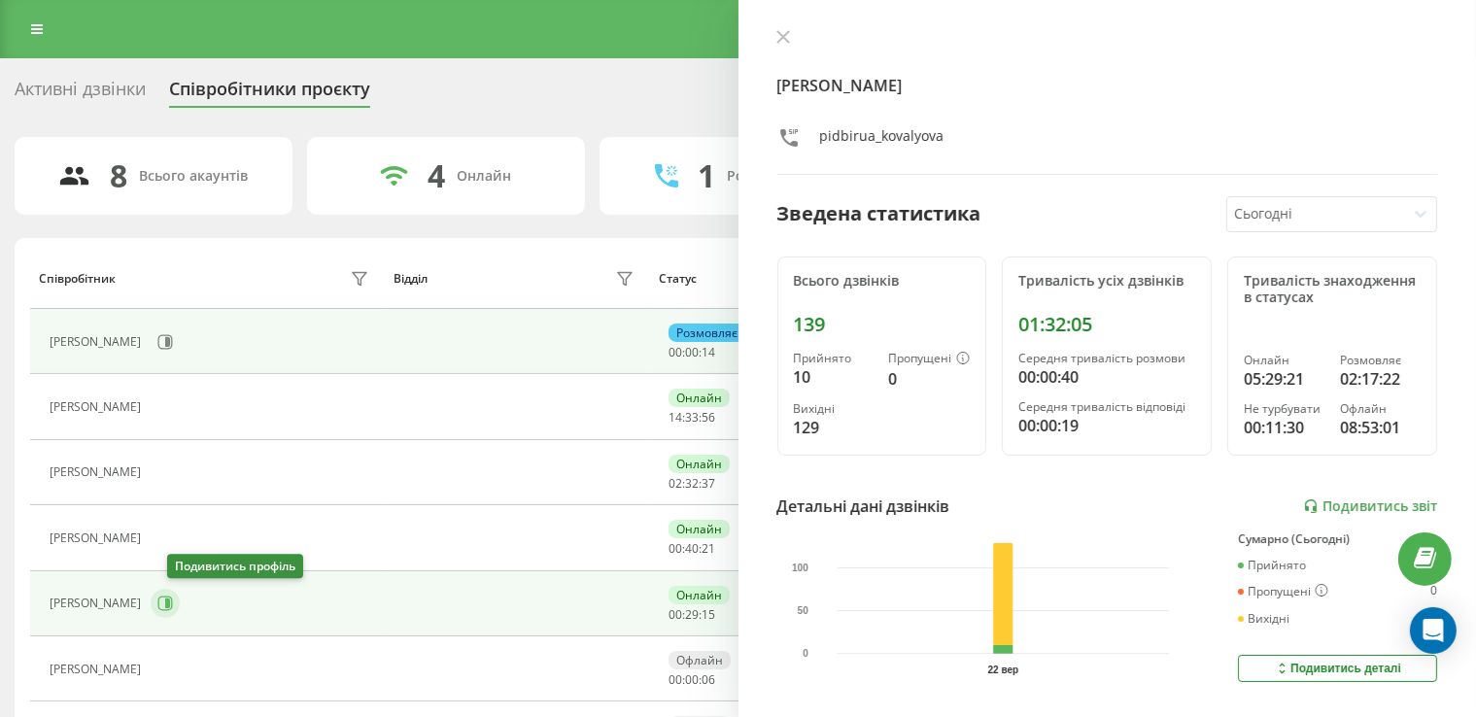
click at [173, 607] on icon at bounding box center [165, 604] width 16 height 16
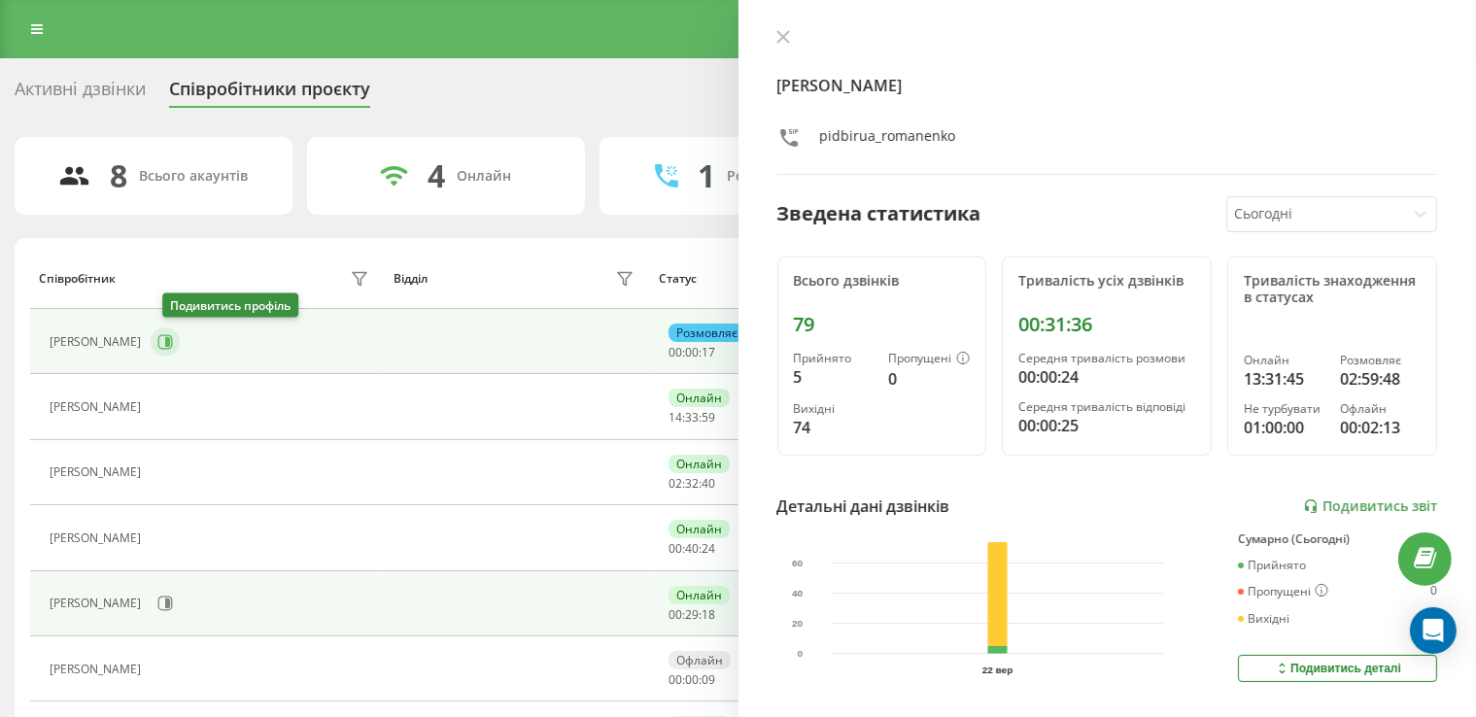
click at [170, 337] on icon at bounding box center [167, 342] width 5 height 10
